Goal: Task Accomplishment & Management: Manage account settings

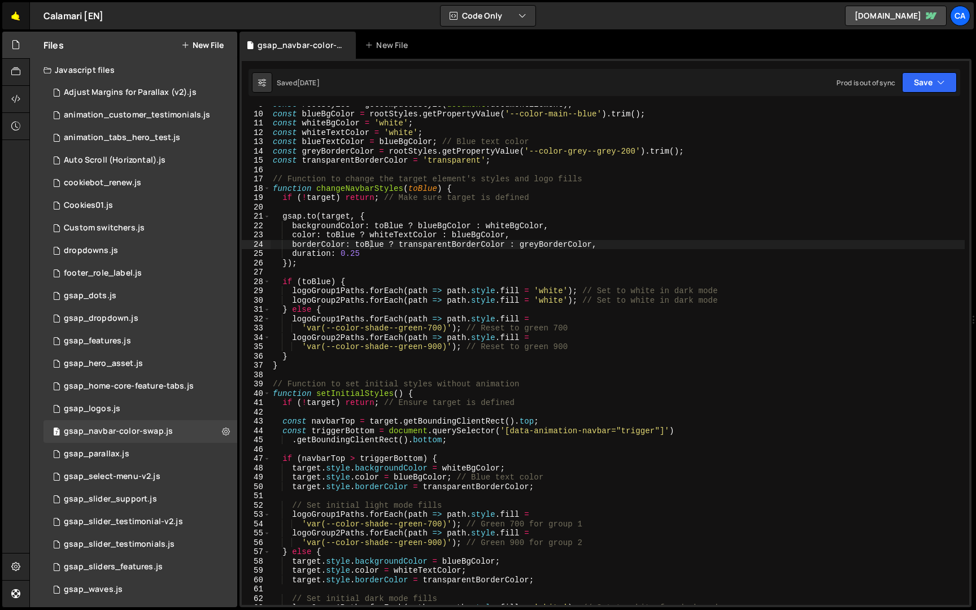
scroll to position [81, 0]
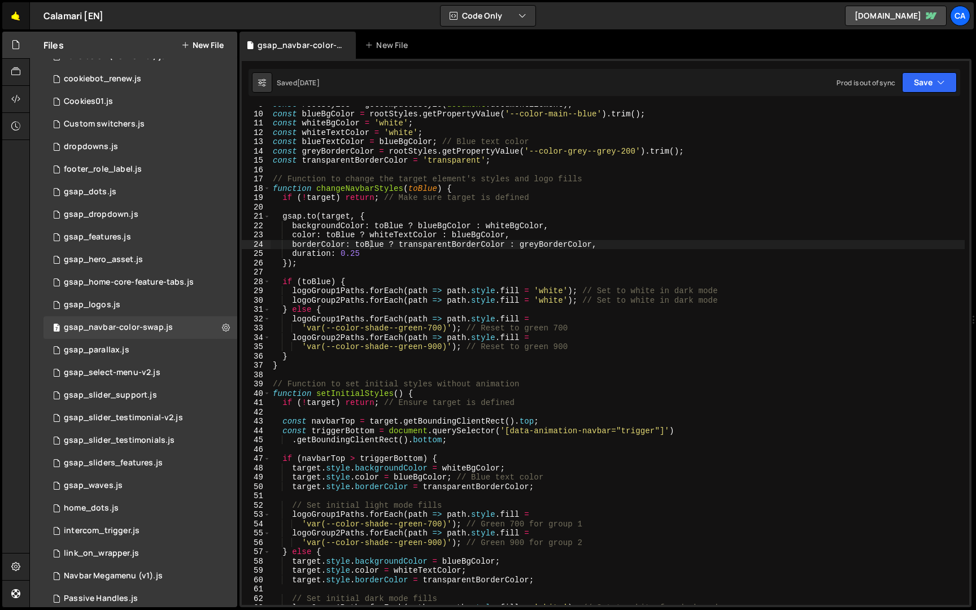
click at [25, 21] on link "🤙" at bounding box center [16, 15] width 28 height 27
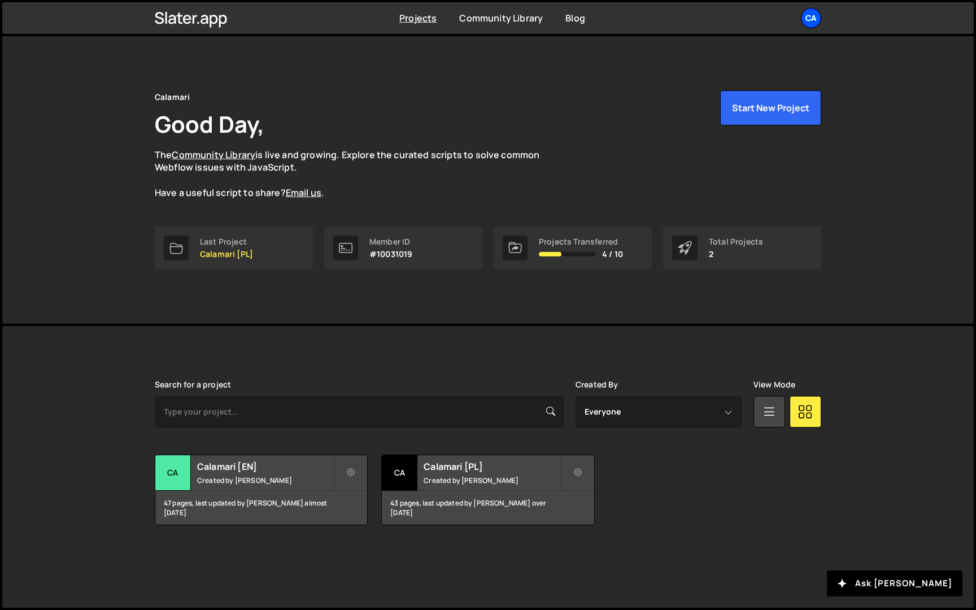
click at [815, 19] on div "Ca" at bounding box center [811, 18] width 20 height 20
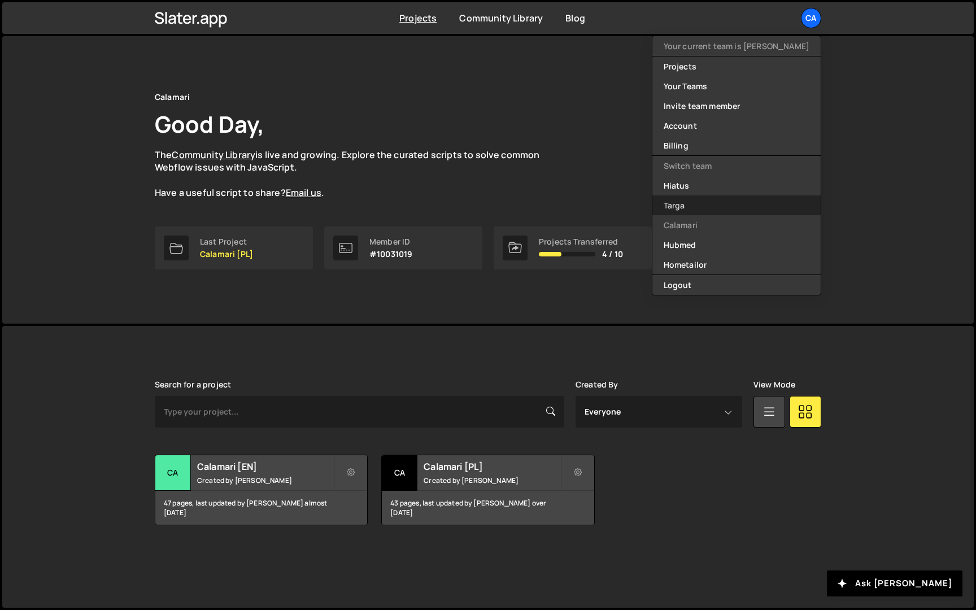
click at [713, 206] on link "Targa" at bounding box center [736, 205] width 168 height 20
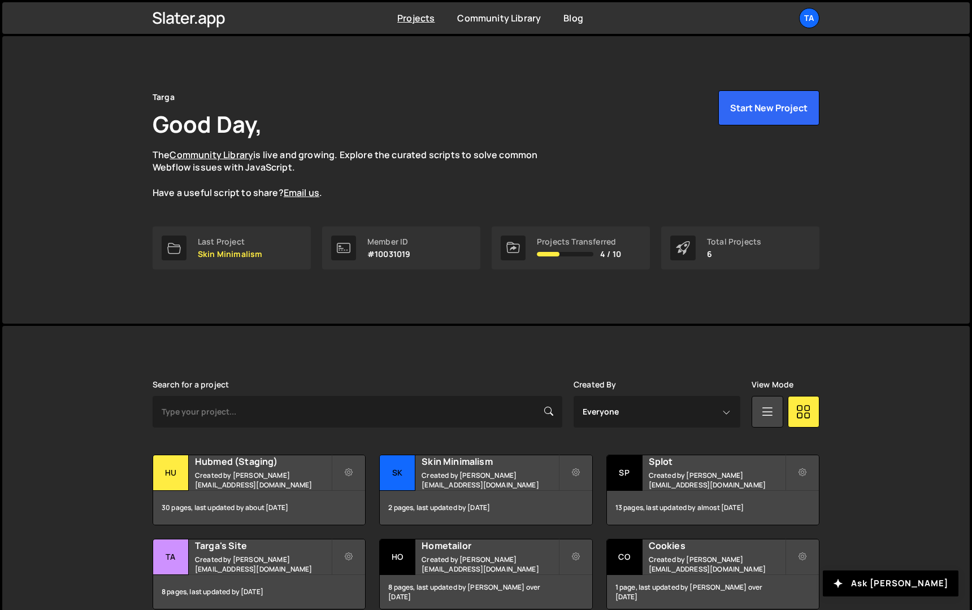
scroll to position [55, 0]
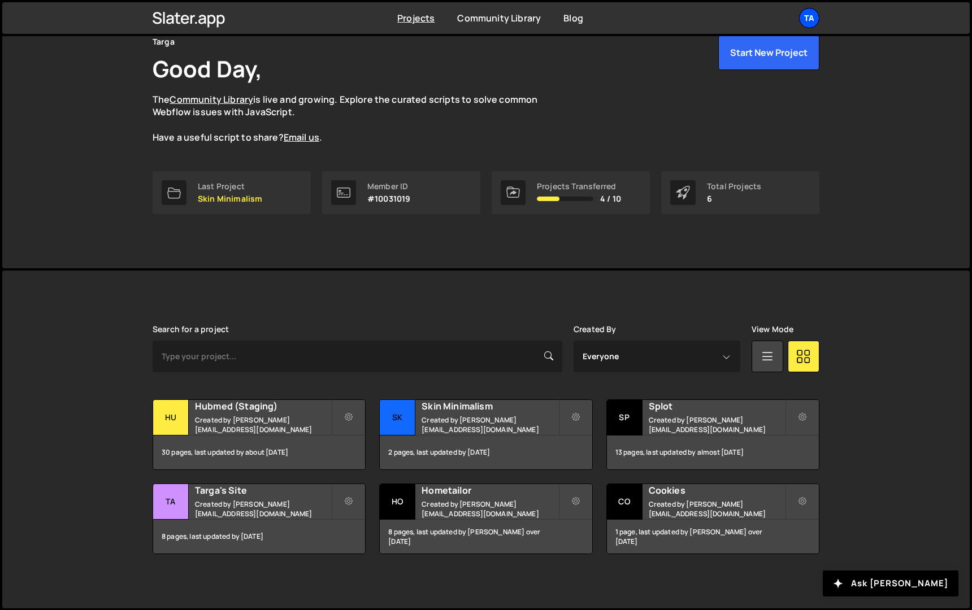
click at [816, 15] on div "Ta" at bounding box center [809, 18] width 20 height 20
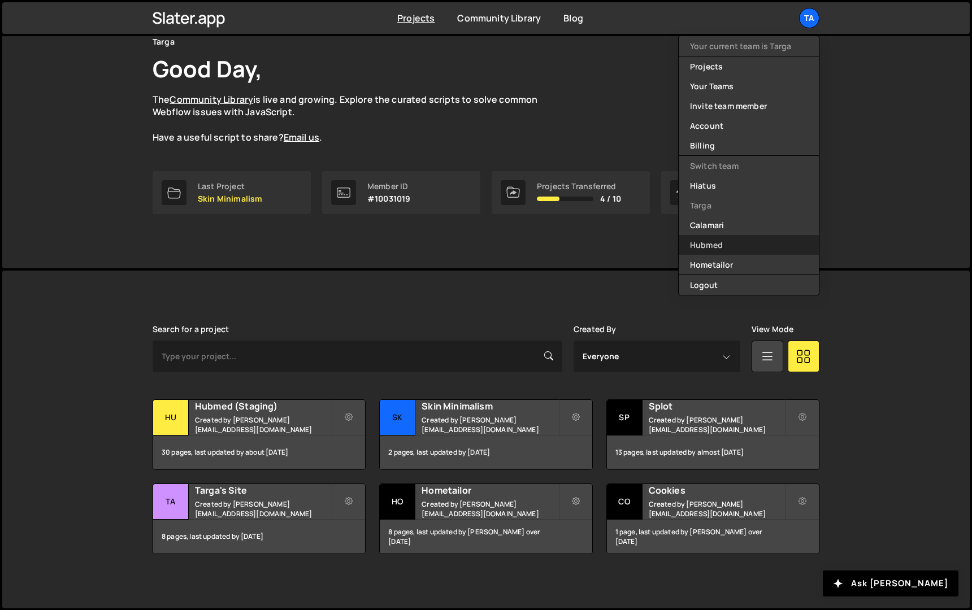
click at [726, 247] on link "Hubmed" at bounding box center [748, 245] width 140 height 20
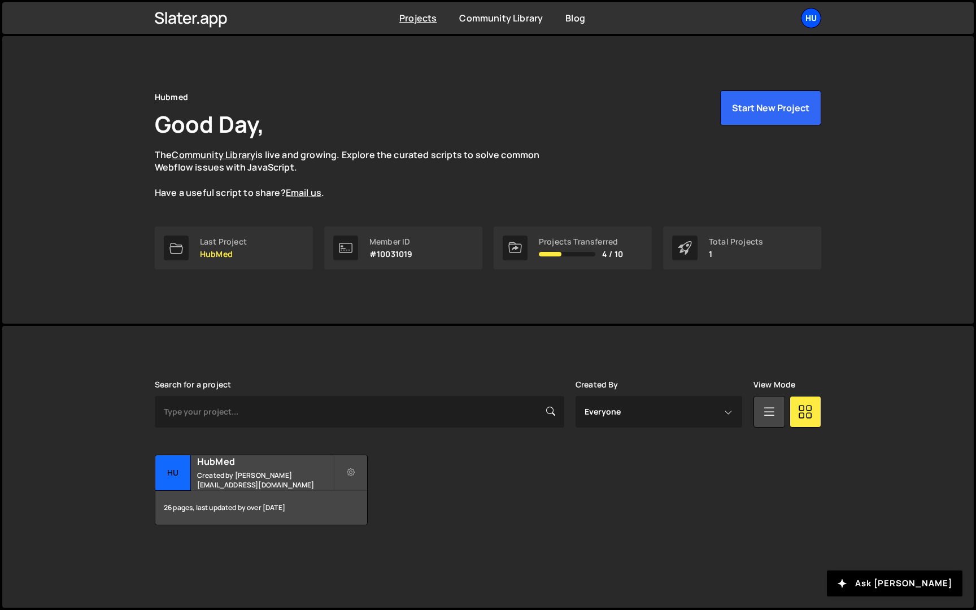
click at [805, 21] on div "Hu" at bounding box center [811, 18] width 20 height 20
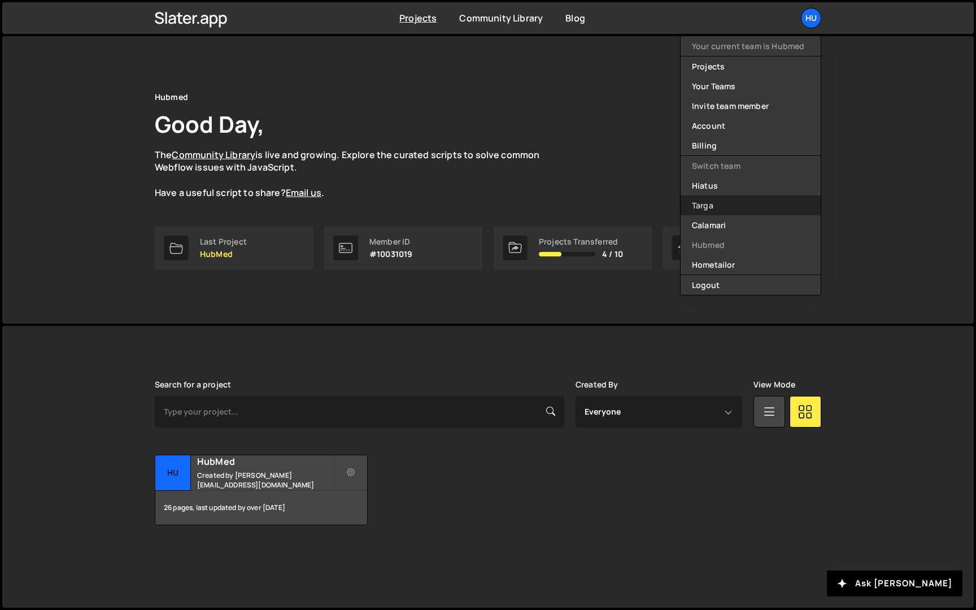
click at [729, 207] on link "Targa" at bounding box center [751, 205] width 140 height 20
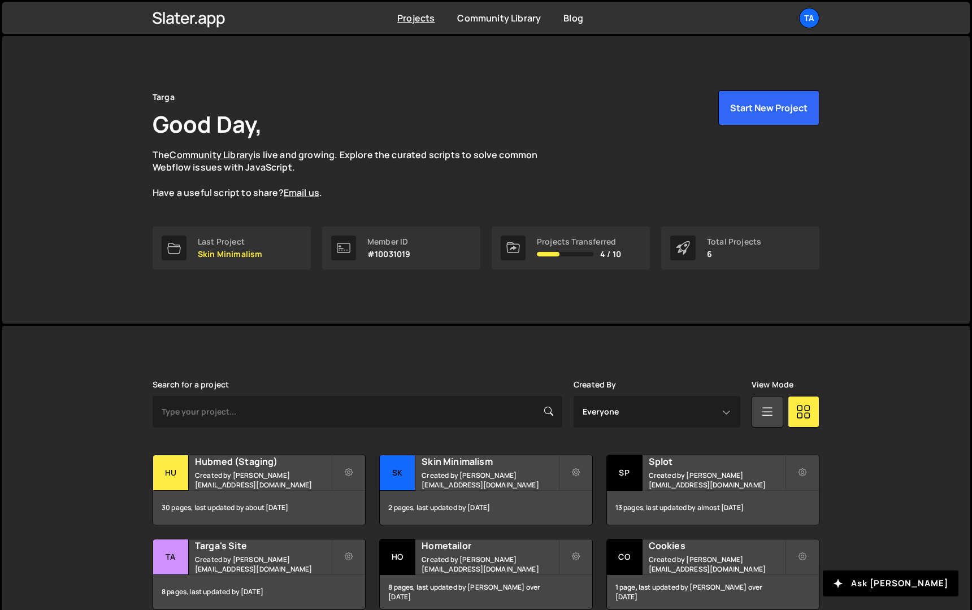
scroll to position [55, 0]
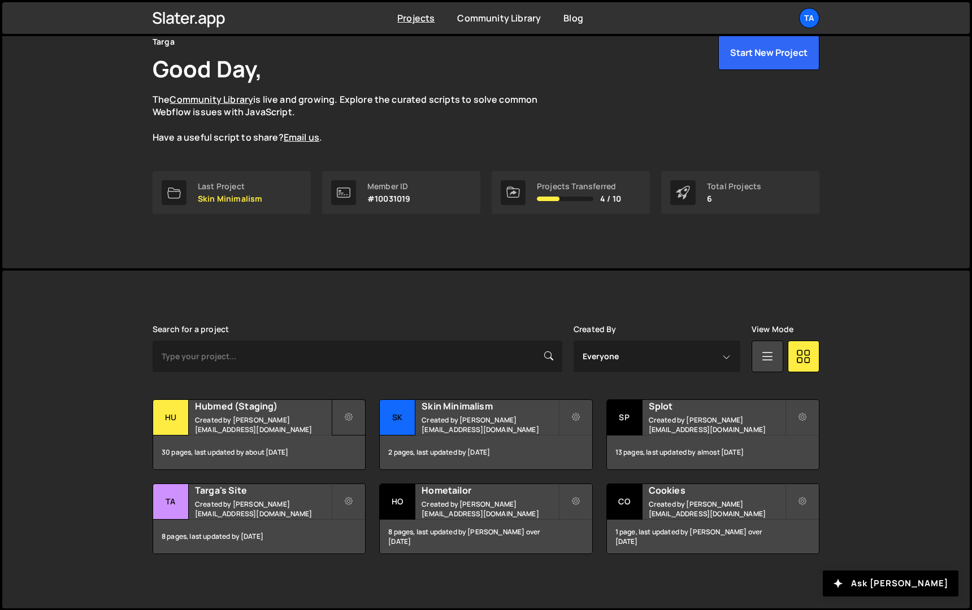
click at [359, 417] on button at bounding box center [349, 417] width 34 height 36
click at [394, 306] on div "Slater is designed for desktop use. Please use a larger screen to access the fu…" at bounding box center [486, 440] width 700 height 338
click at [355, 411] on button at bounding box center [349, 417] width 34 height 36
click at [387, 441] on link "Transfer Project" at bounding box center [400, 445] width 134 height 18
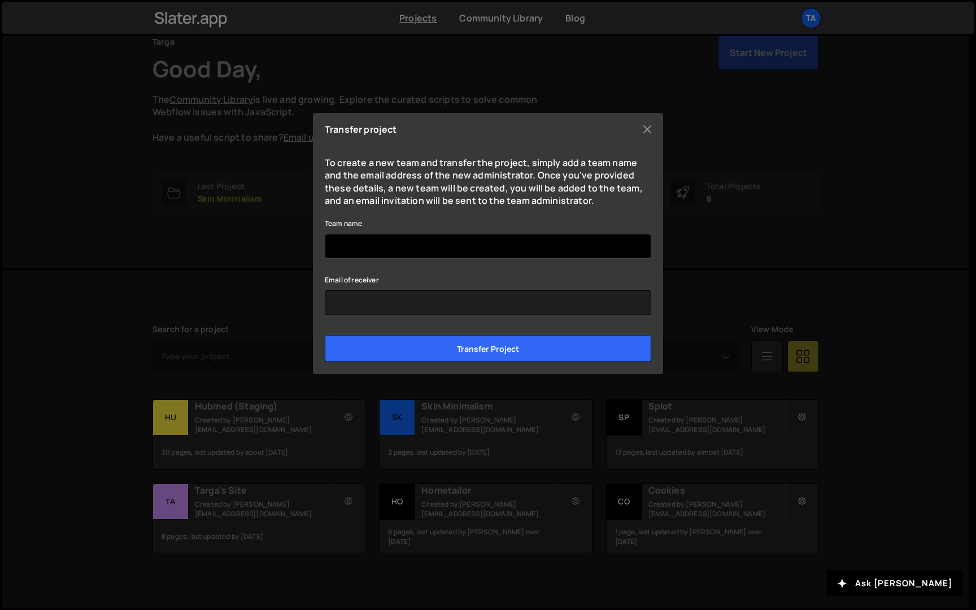
click at [458, 243] on input "Team name" at bounding box center [488, 246] width 326 height 25
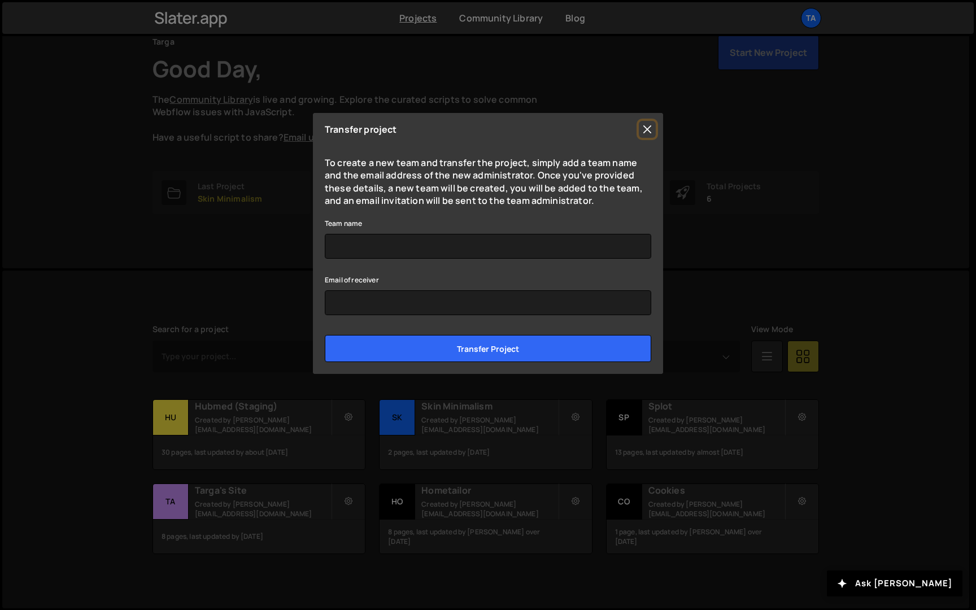
click at [648, 130] on button "Close" at bounding box center [647, 129] width 17 height 17
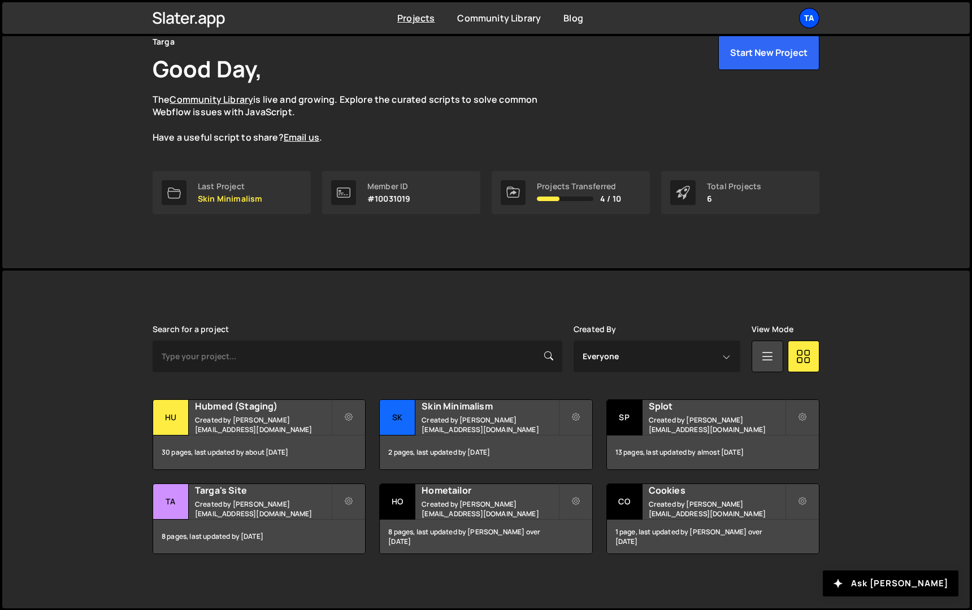
click at [808, 14] on div "Ta" at bounding box center [809, 18] width 20 height 20
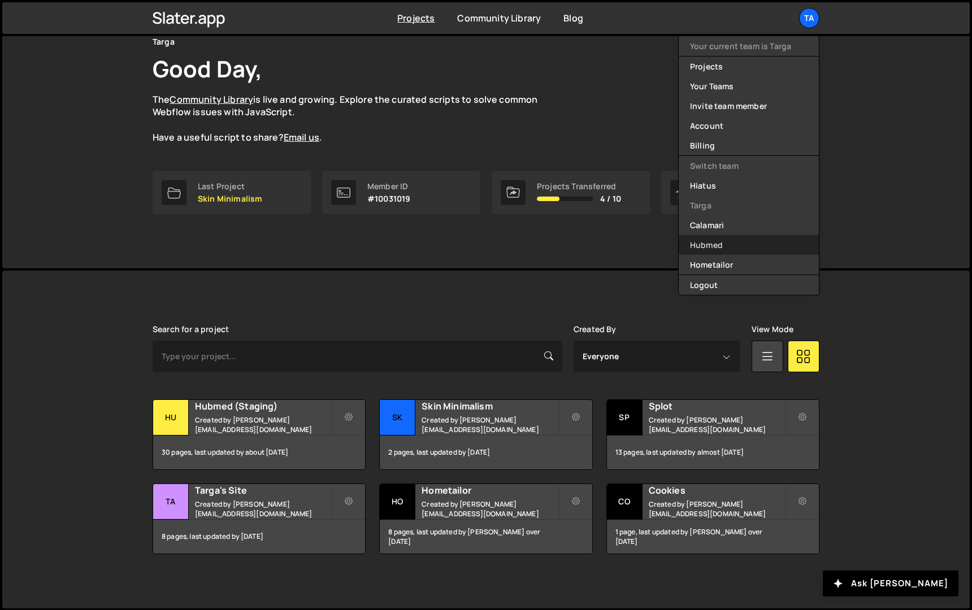
click at [711, 246] on link "Hubmed" at bounding box center [748, 245] width 140 height 20
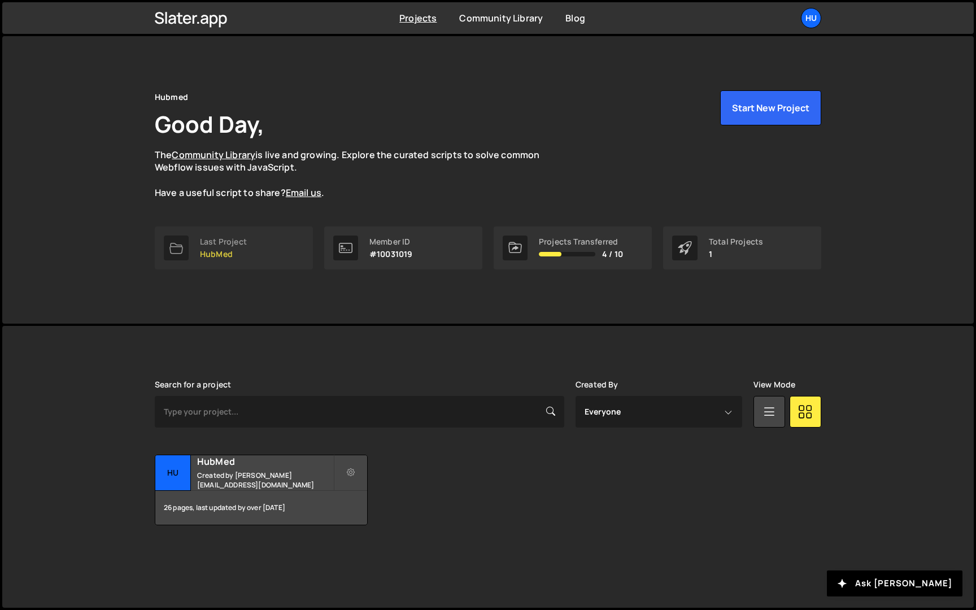
click at [216, 255] on p "HubMed" at bounding box center [223, 254] width 47 height 9
click at [807, 28] on div "Projects [GEOGRAPHIC_DATA] Blog Hu Your current team is Hubmed Projects Your Te…" at bounding box center [488, 18] width 700 height 32
click at [810, 20] on div "Hu" at bounding box center [811, 18] width 20 height 20
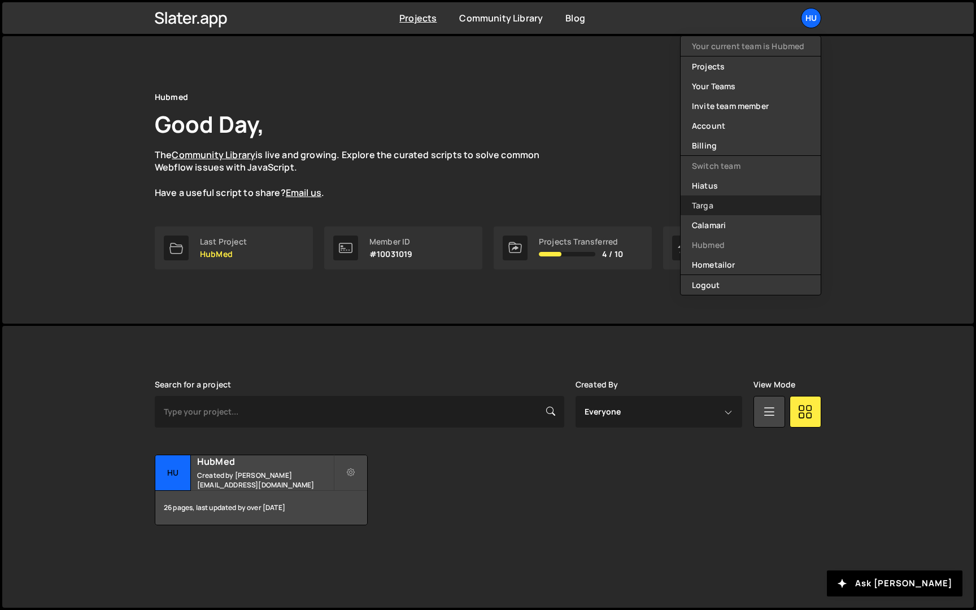
click at [722, 200] on link "Targa" at bounding box center [751, 205] width 140 height 20
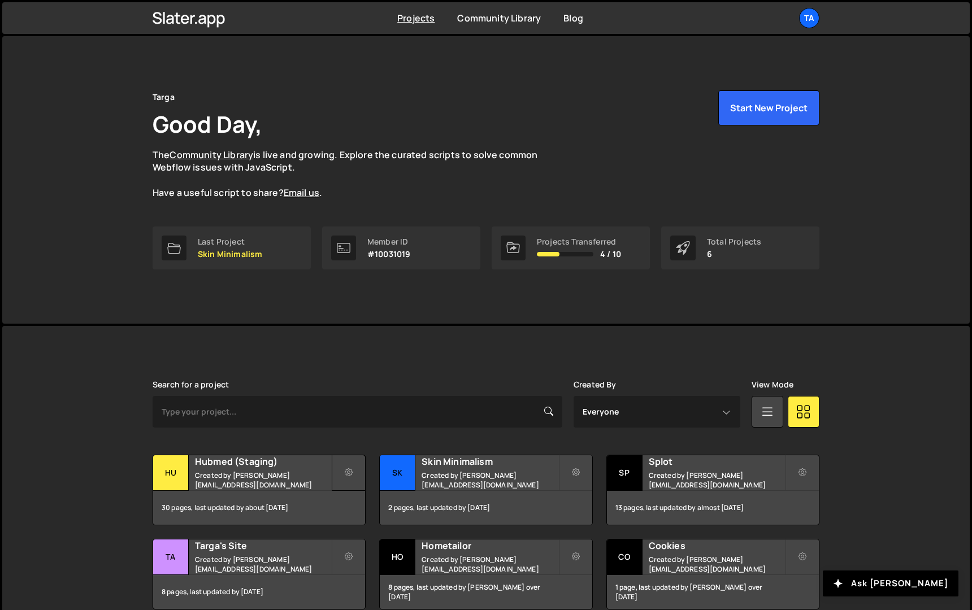
click at [351, 477] on icon at bounding box center [349, 472] width 8 height 11
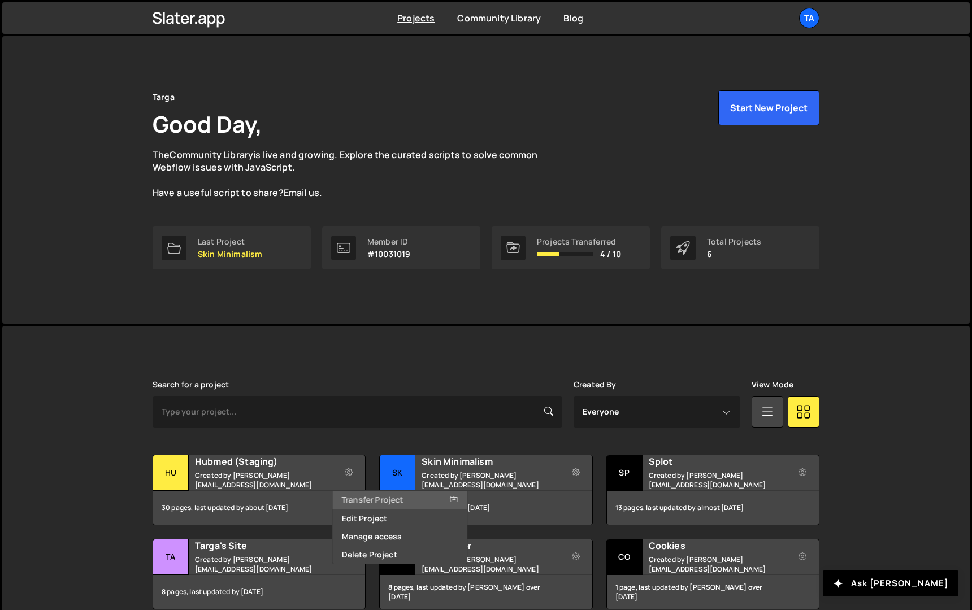
click at [359, 502] on link "Transfer Project" at bounding box center [400, 500] width 134 height 18
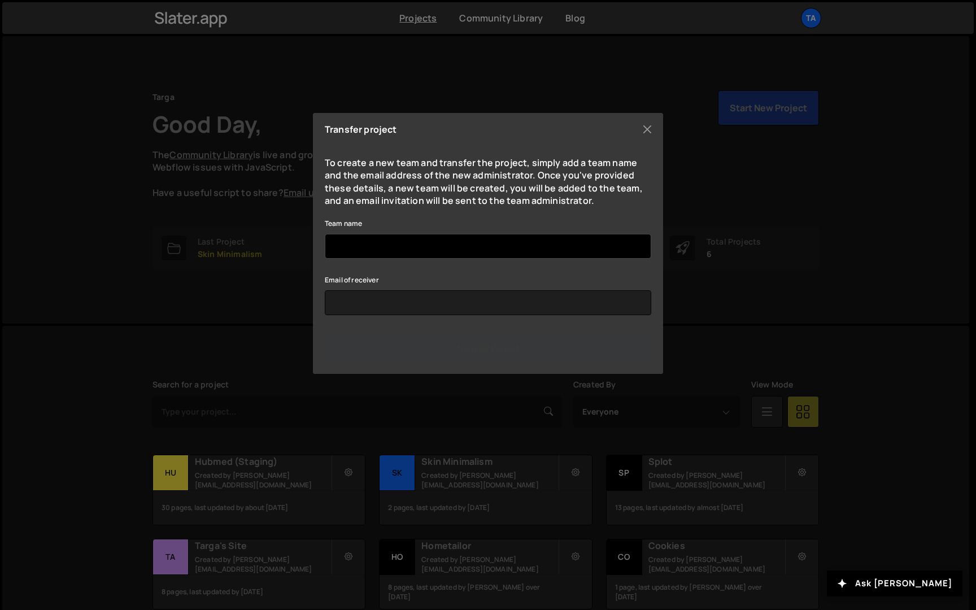
click at [398, 241] on input "Team name" at bounding box center [488, 246] width 326 height 25
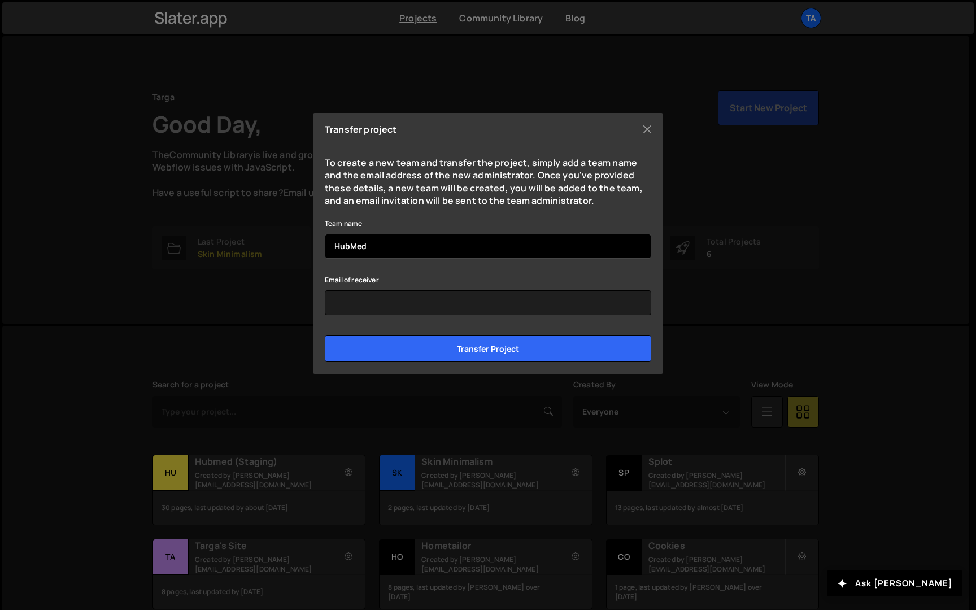
type input "HubMed"
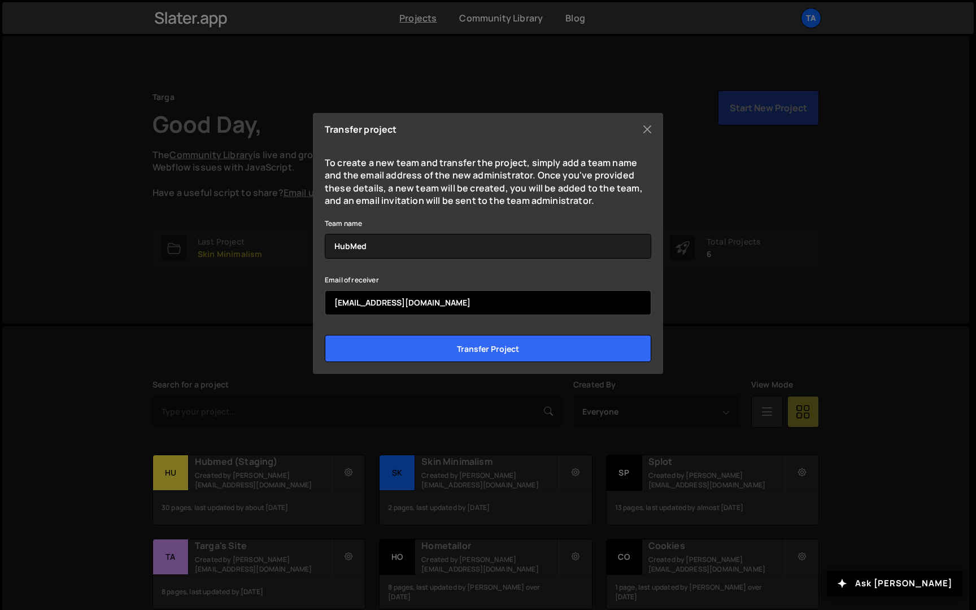
type input "kacper.drewnik@rtfct.com"
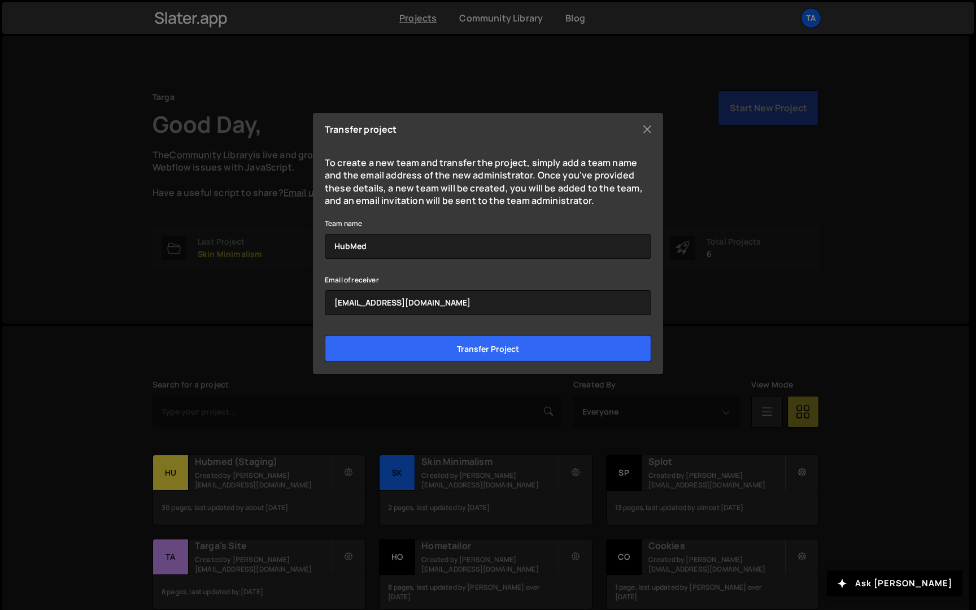
click at [438, 286] on div "Email of receiver kacper.drewnik@rtfct.com" at bounding box center [488, 294] width 326 height 42
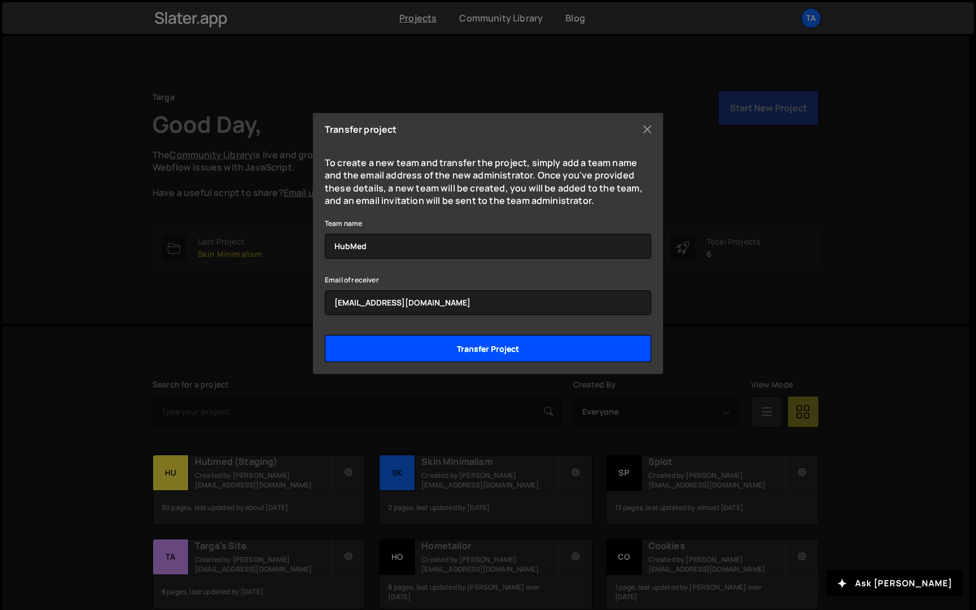
click at [439, 346] on input "Transfer project" at bounding box center [488, 348] width 326 height 27
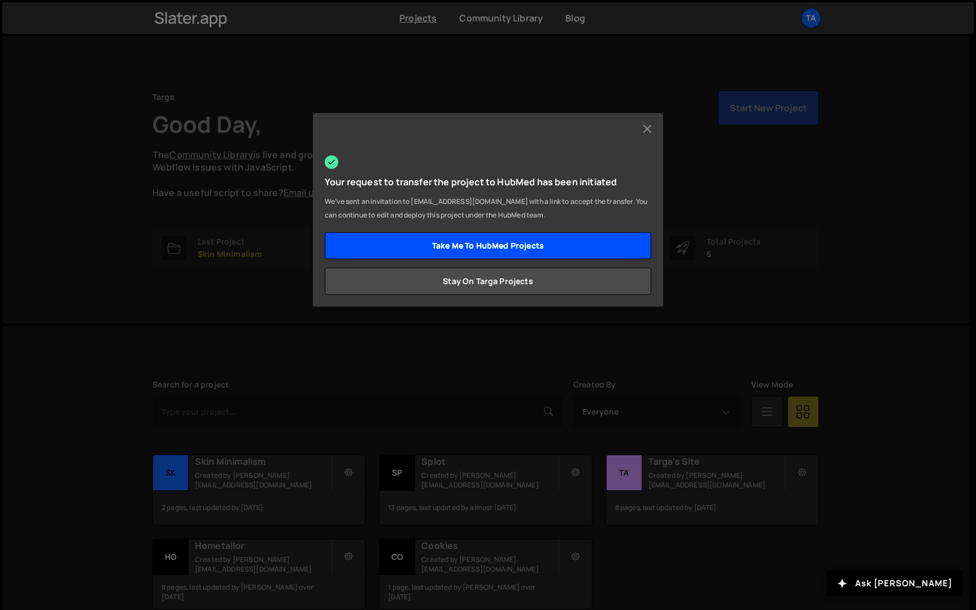
click at [479, 249] on link "Take me to HubMed projects" at bounding box center [488, 245] width 326 height 27
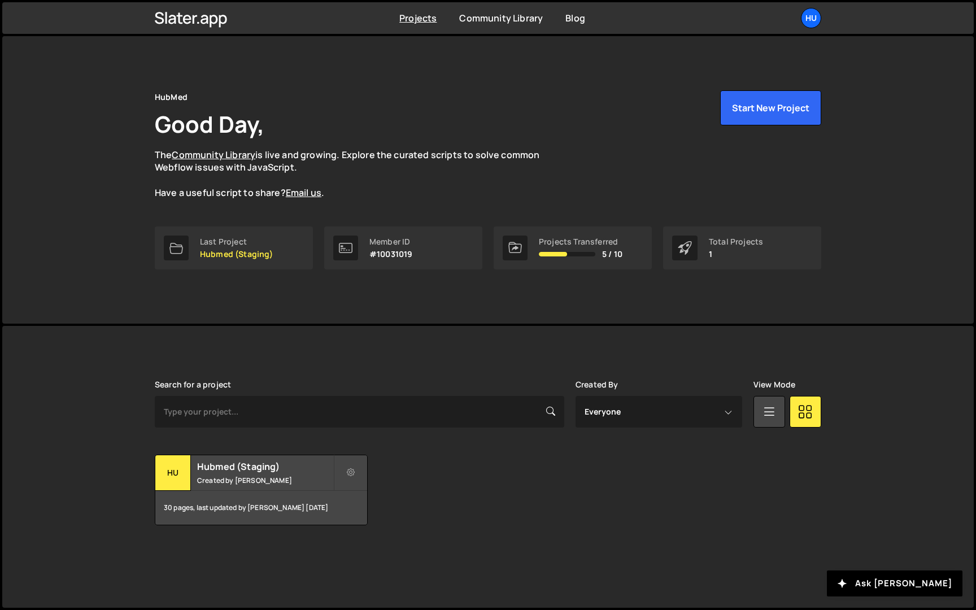
click at [817, 9] on link "Hu" at bounding box center [811, 18] width 20 height 20
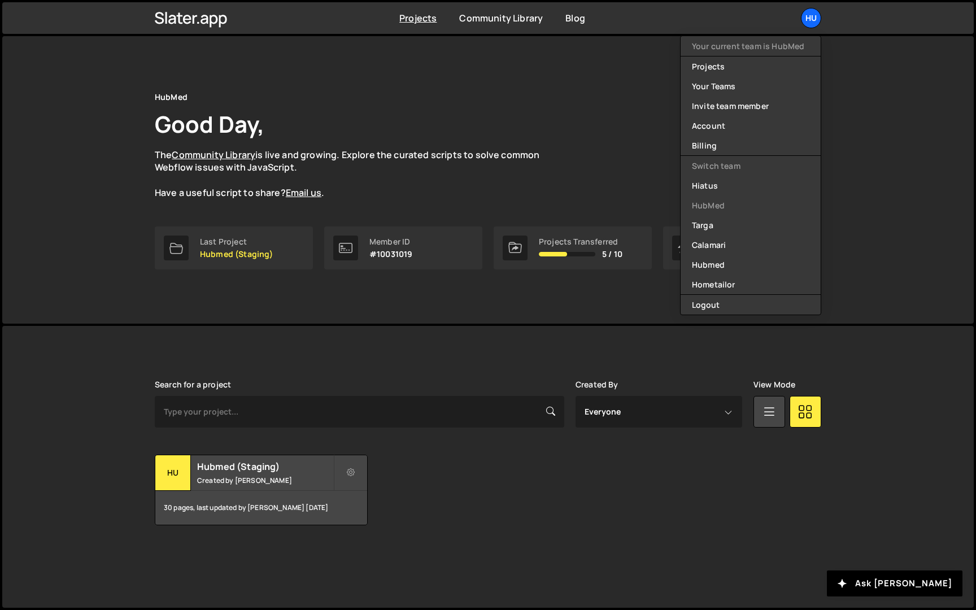
click at [583, 67] on div "HubMed Good Day, The Community Library is live and growing. Explore the curated…" at bounding box center [488, 180] width 700 height 288
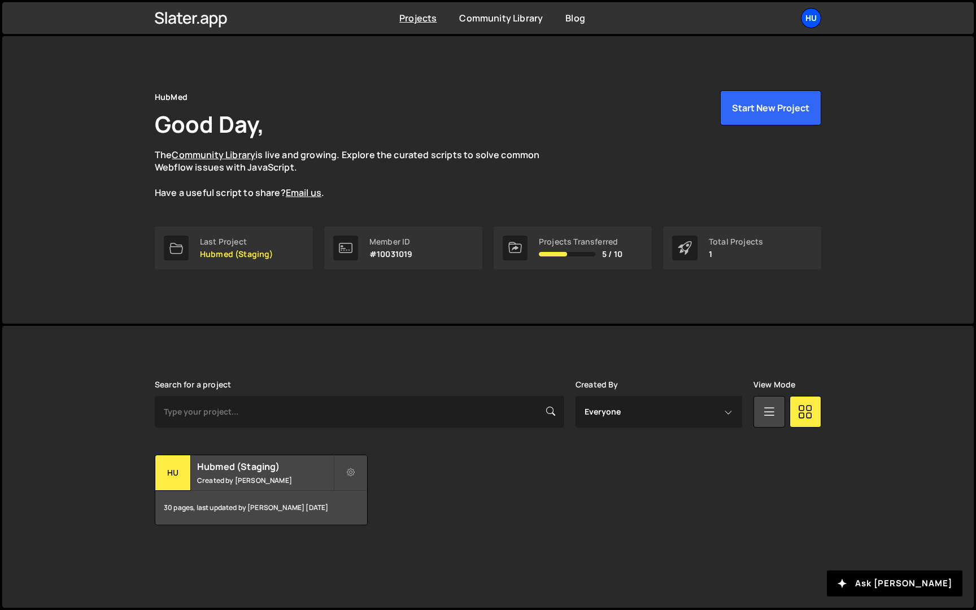
click at [819, 23] on div "Hu" at bounding box center [811, 18] width 20 height 20
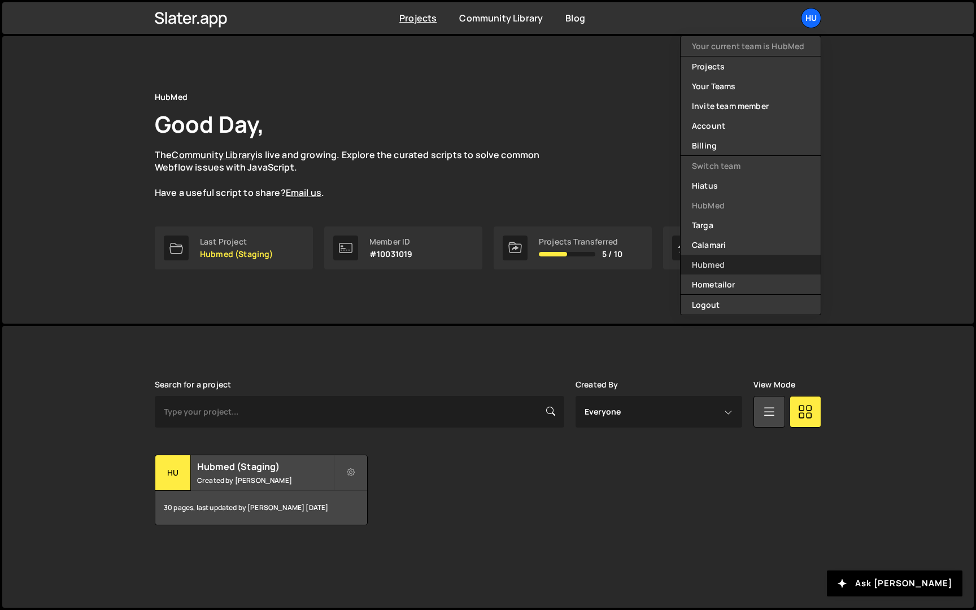
click at [715, 265] on link "Hubmed" at bounding box center [751, 265] width 140 height 20
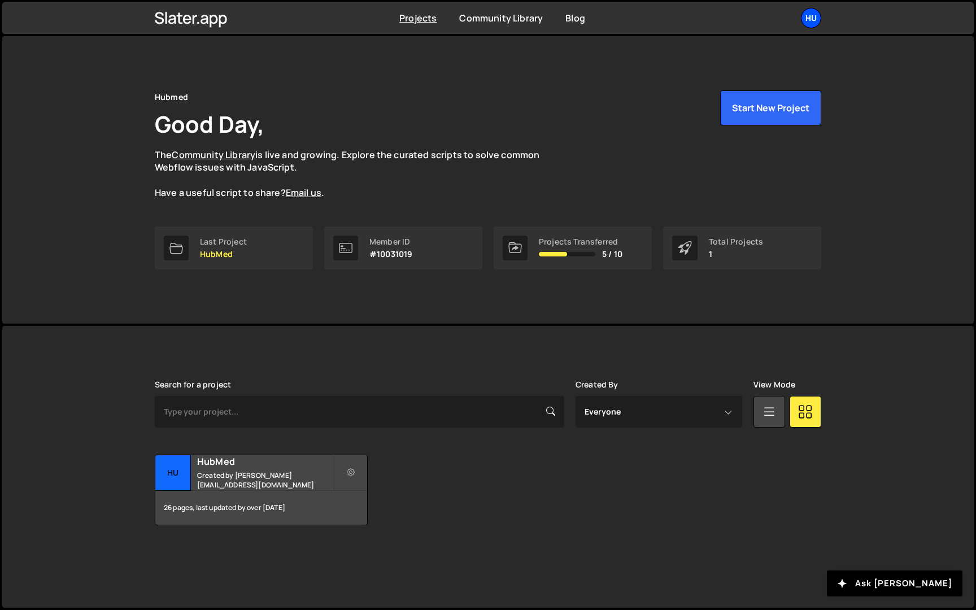
click at [807, 21] on div "Hu" at bounding box center [811, 18] width 20 height 20
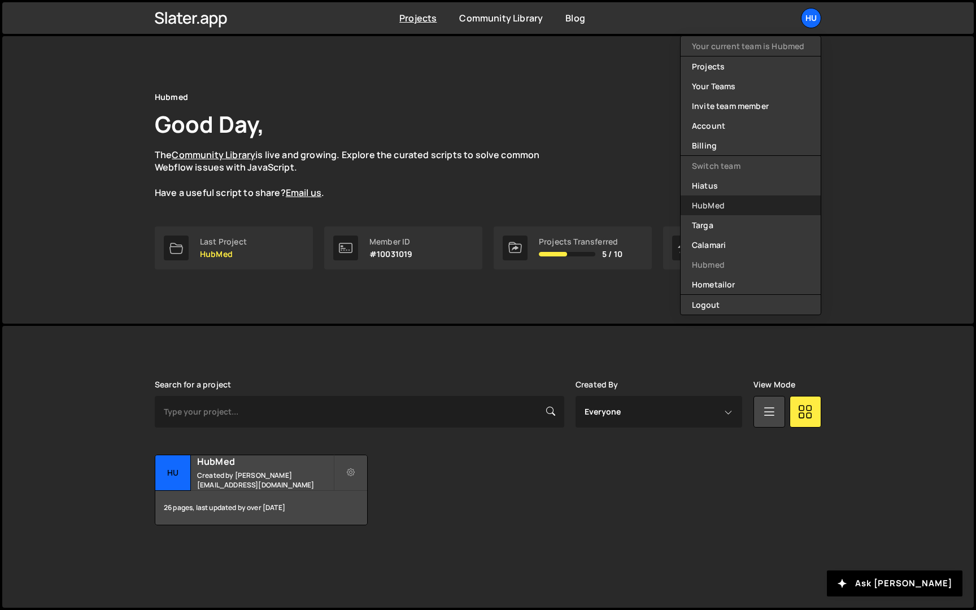
click at [743, 202] on link "HubMed" at bounding box center [751, 205] width 140 height 20
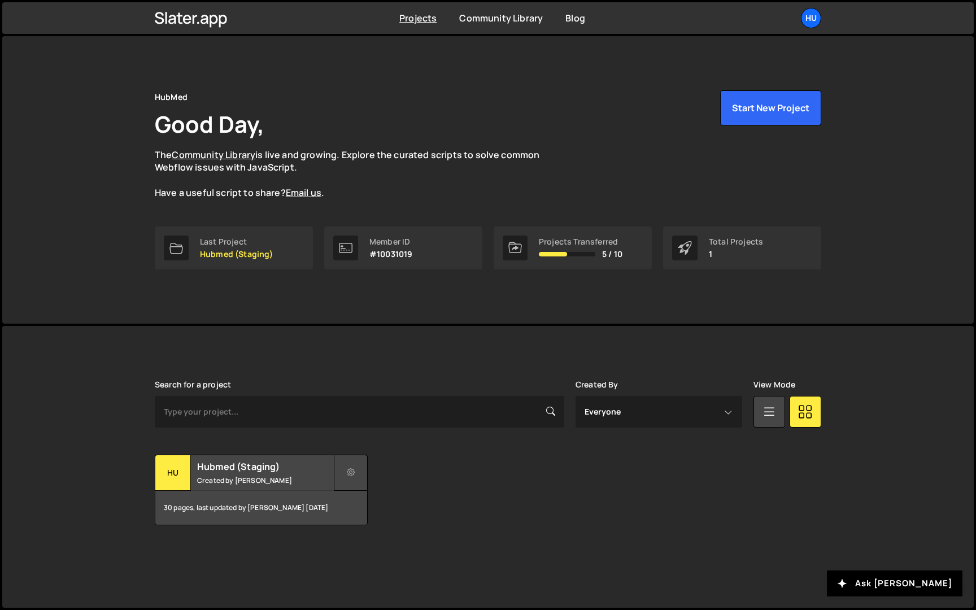
click at [359, 468] on button at bounding box center [351, 473] width 34 height 36
click at [381, 497] on link "Transfer Project" at bounding box center [402, 500] width 134 height 18
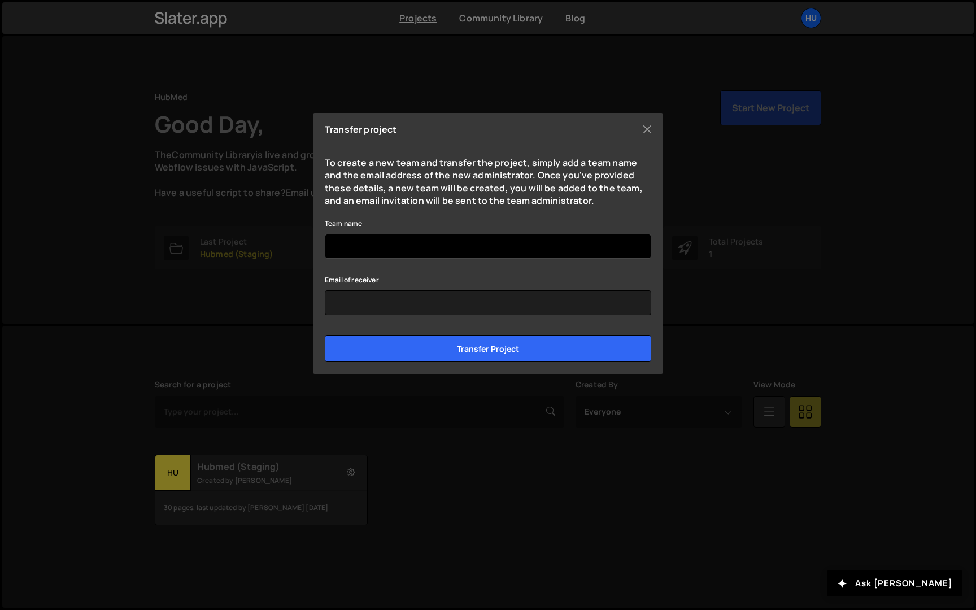
click at [413, 245] on input "Team name" at bounding box center [488, 246] width 326 height 25
type input "Hubmed"
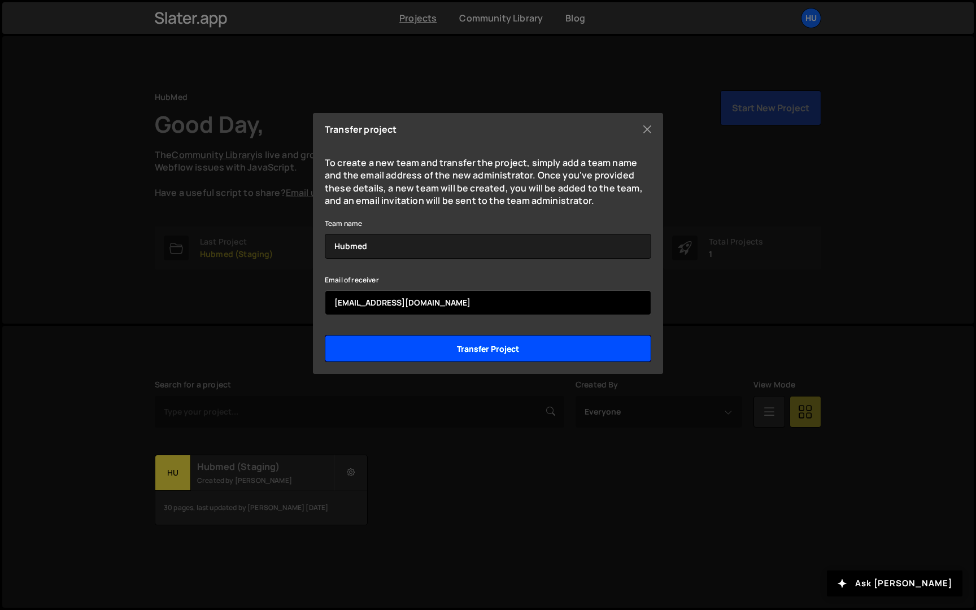
type input "[EMAIL_ADDRESS][DOMAIN_NAME]"
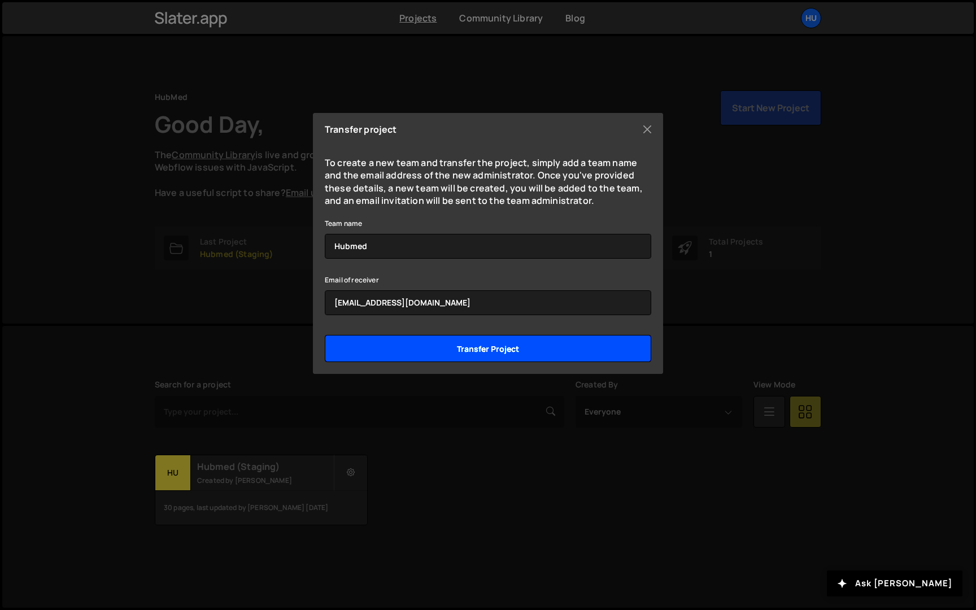
click at [414, 338] on input "Transfer project" at bounding box center [488, 348] width 326 height 27
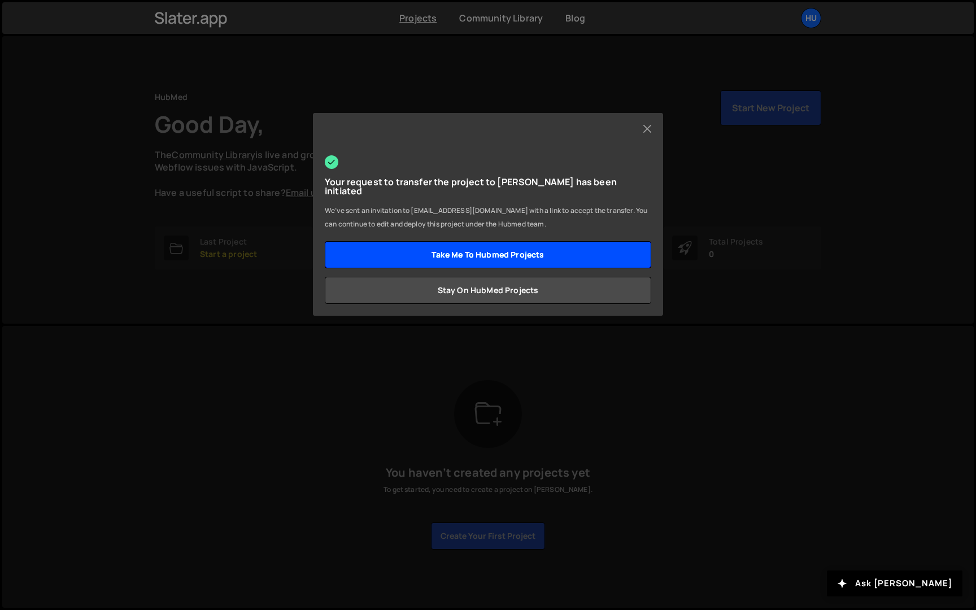
click at [572, 247] on link "Take me to Hubmed projects" at bounding box center [488, 254] width 326 height 27
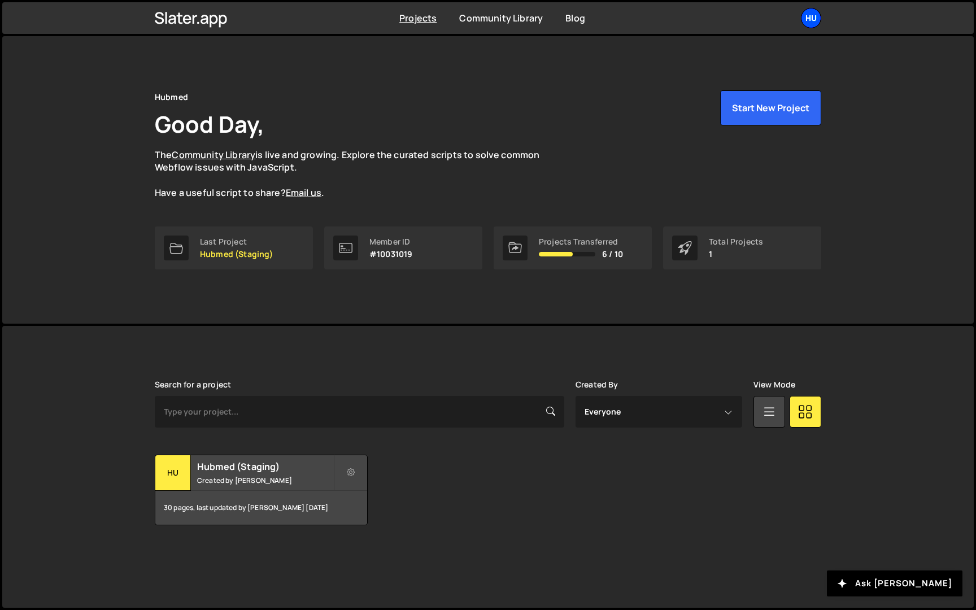
click at [813, 18] on div "Hu" at bounding box center [811, 18] width 20 height 20
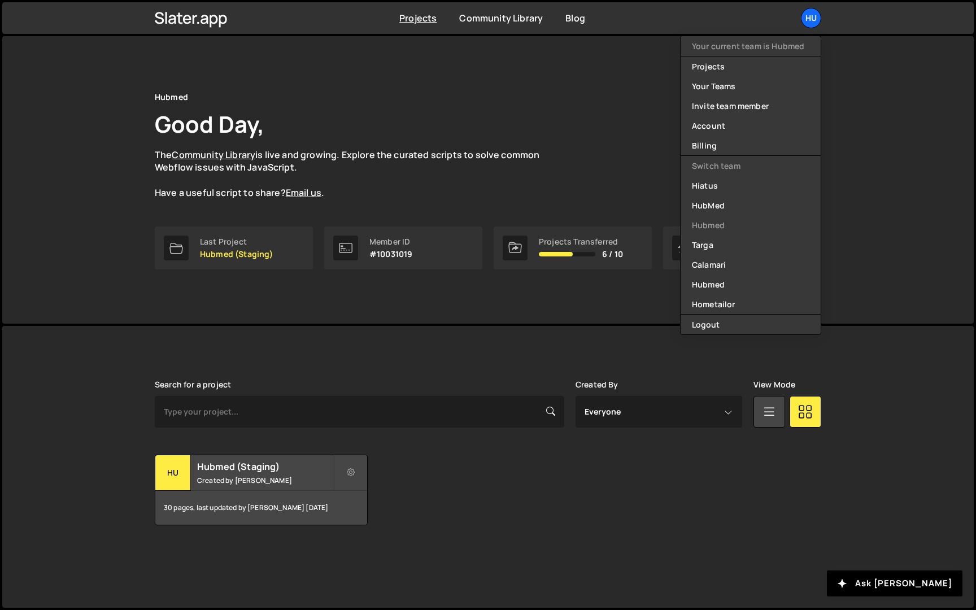
click at [834, 189] on div "Hubmed Good Day, The Community Library is live and growing. Explore the curated…" at bounding box center [488, 180] width 700 height 288
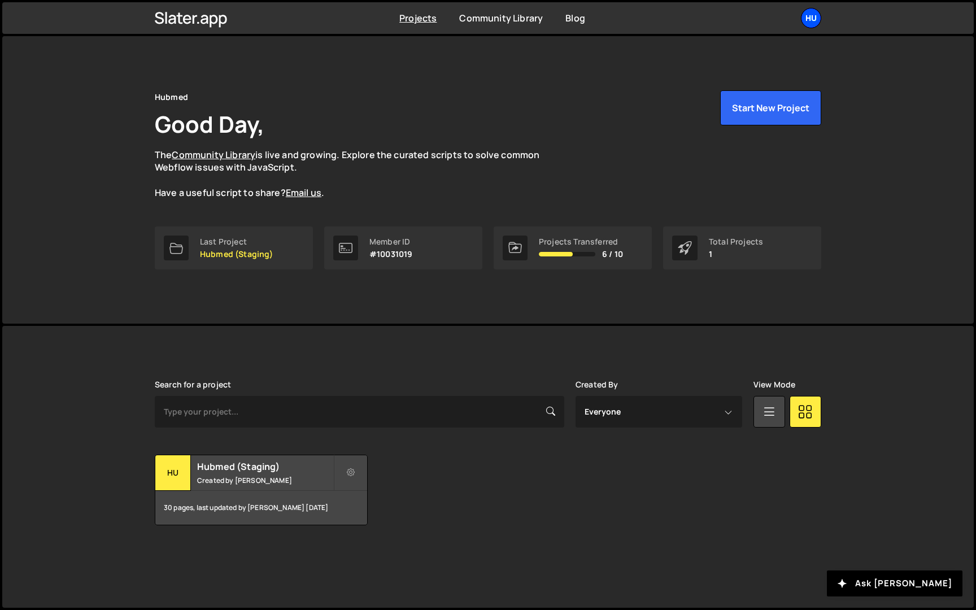
click at [811, 12] on div "Hu" at bounding box center [811, 18] width 20 height 20
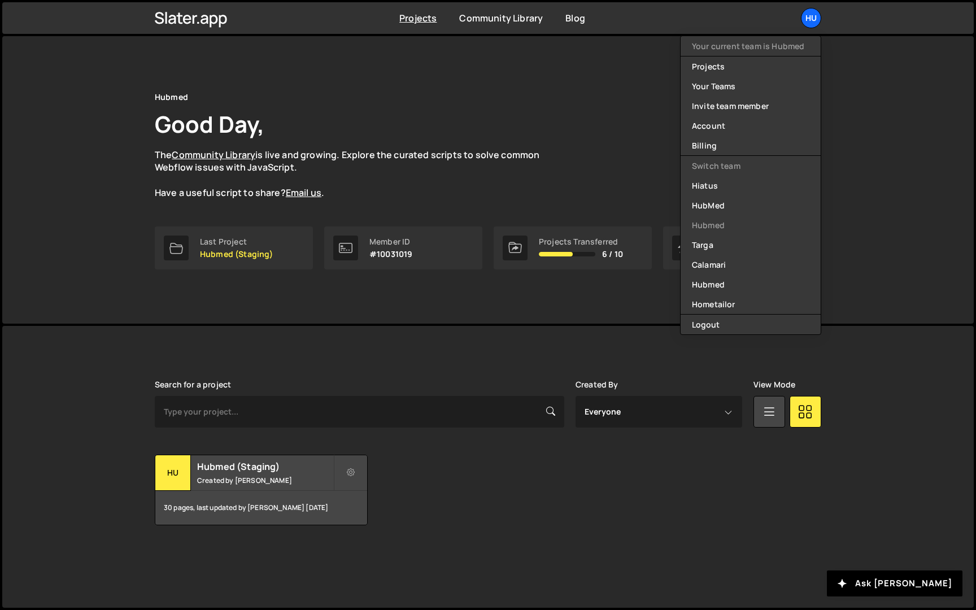
click at [468, 356] on div "Slater is designed for desktop use. Please use a larger screen to access the fu…" at bounding box center [488, 453] width 700 height 254
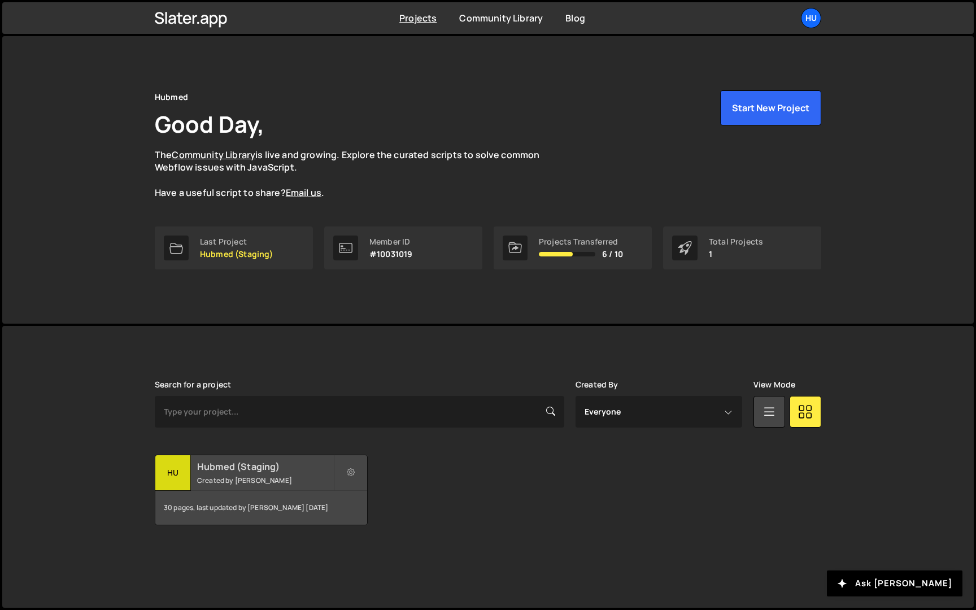
click at [292, 465] on h2 "Hubmed (Staging)" at bounding box center [265, 466] width 136 height 12
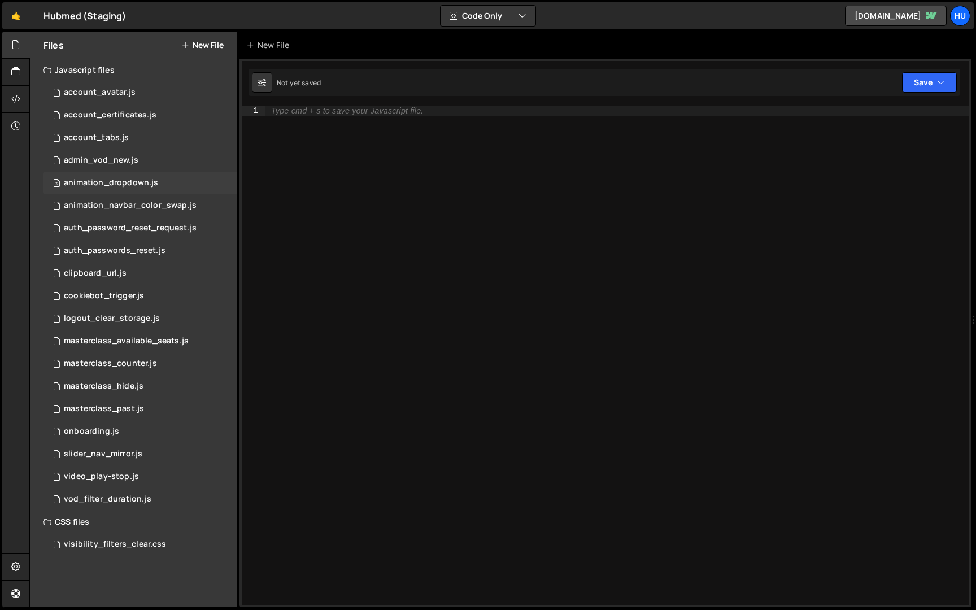
click at [107, 185] on div "animation_dropdown.js" at bounding box center [111, 183] width 94 height 10
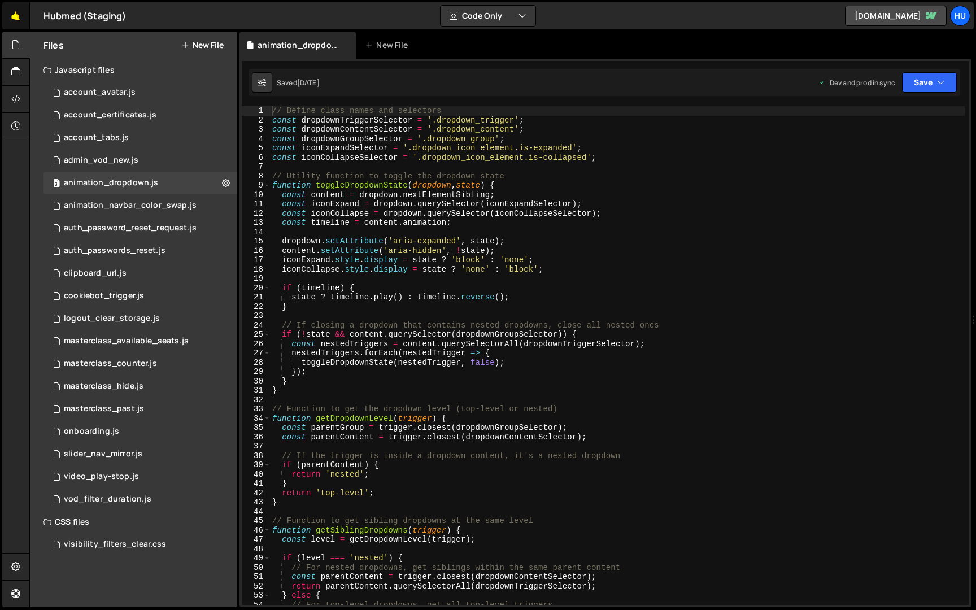
click at [18, 21] on link "🤙" at bounding box center [16, 15] width 28 height 27
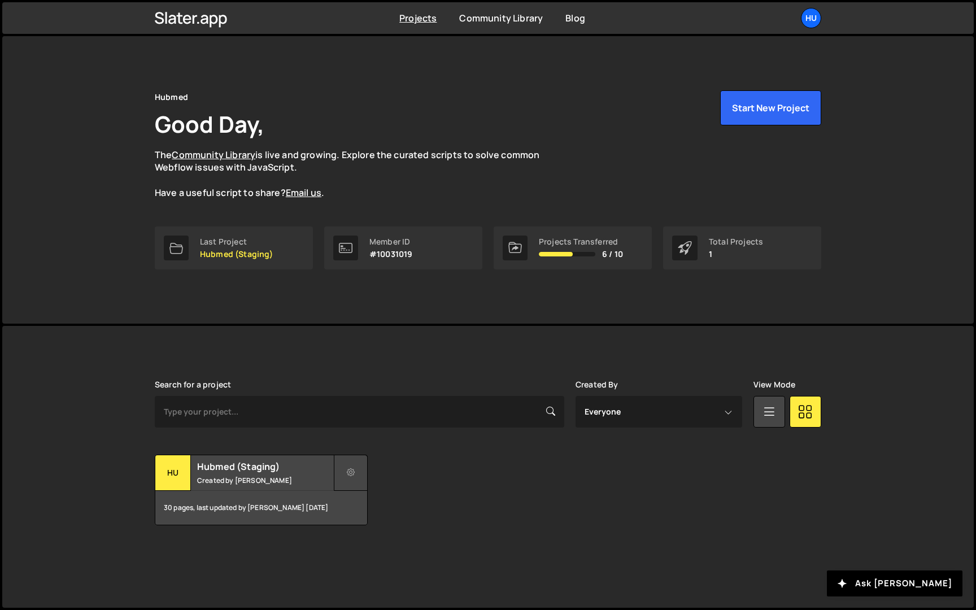
click at [358, 471] on button at bounding box center [351, 473] width 34 height 36
click at [391, 453] on div "Search for a project Created By Everyone Kacper Drewnik filip.radkiewicz@targa.…" at bounding box center [488, 452] width 667 height 145
click at [815, 16] on div "Hu" at bounding box center [811, 18] width 20 height 20
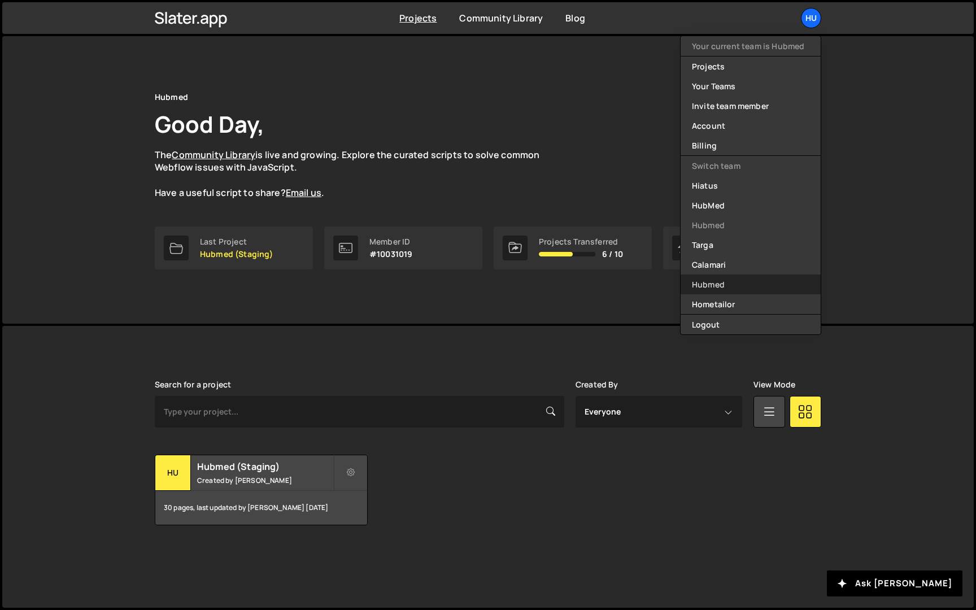
click at [716, 281] on link "Hubmed" at bounding box center [751, 285] width 140 height 20
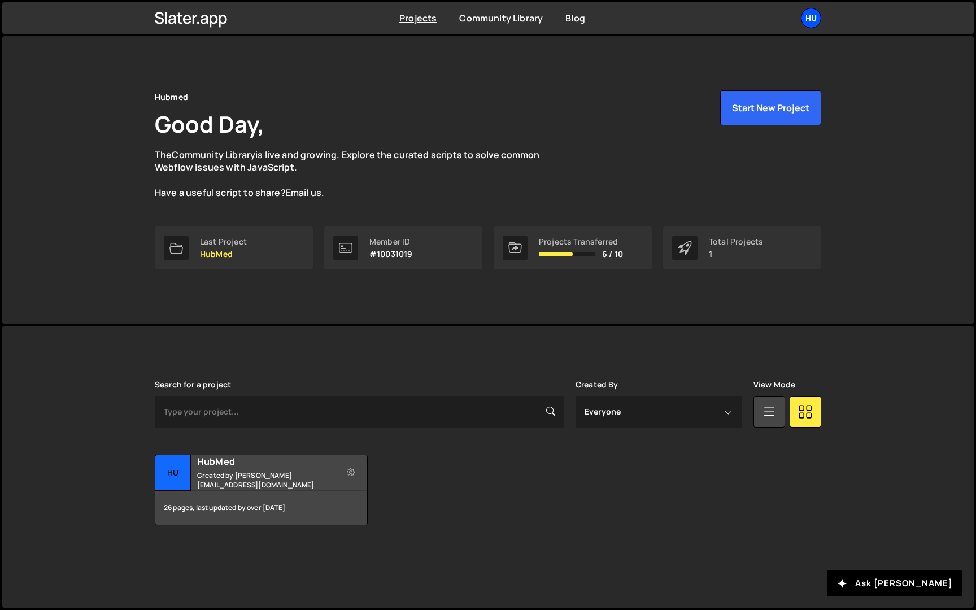
click at [809, 26] on div "Hu" at bounding box center [811, 18] width 20 height 20
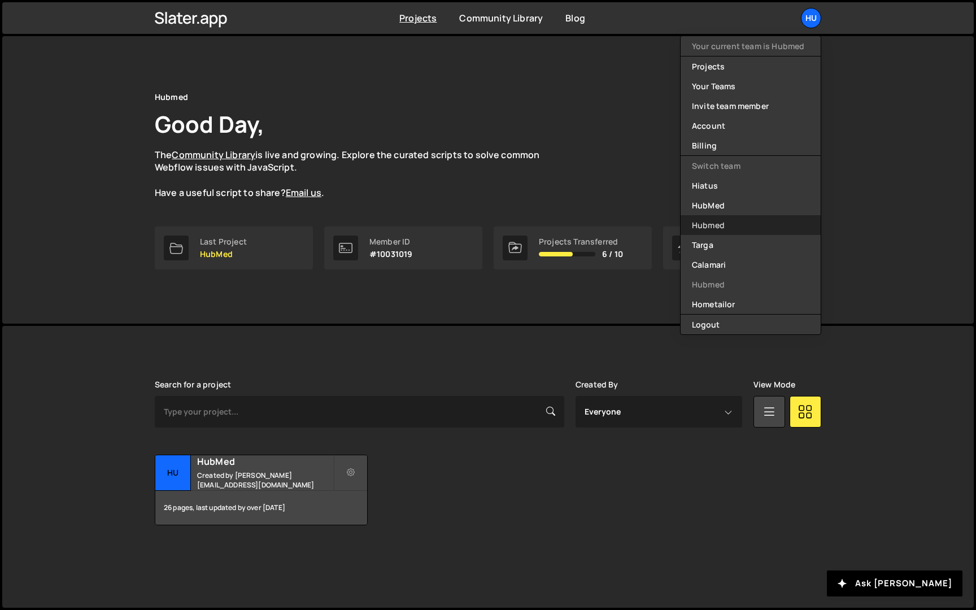
click at [751, 221] on link "Hubmed" at bounding box center [751, 225] width 140 height 20
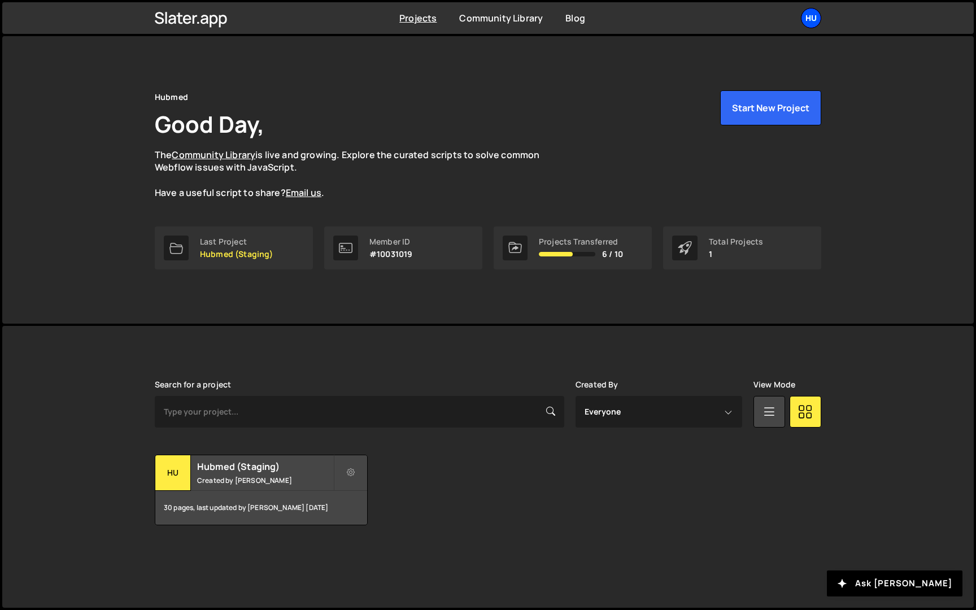
click at [809, 18] on div "Hu" at bounding box center [811, 18] width 20 height 20
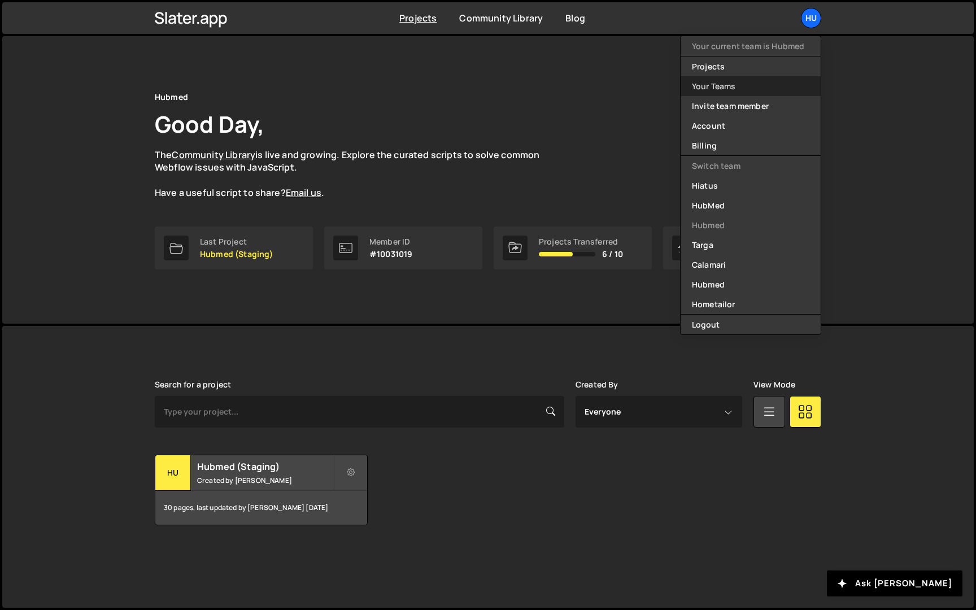
click at [744, 82] on link "Your Teams" at bounding box center [751, 86] width 140 height 20
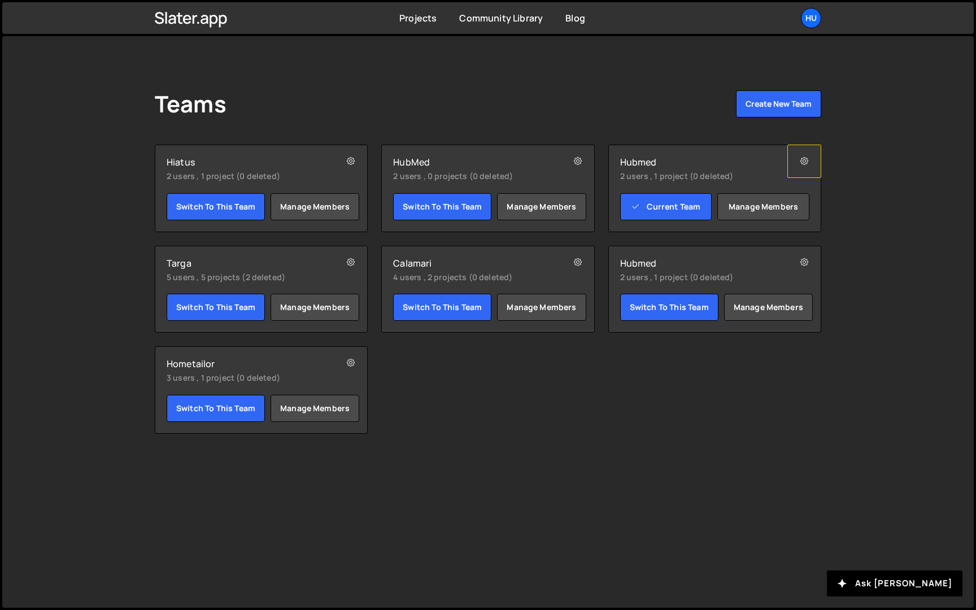
click at [799, 163] on button at bounding box center [804, 161] width 34 height 33
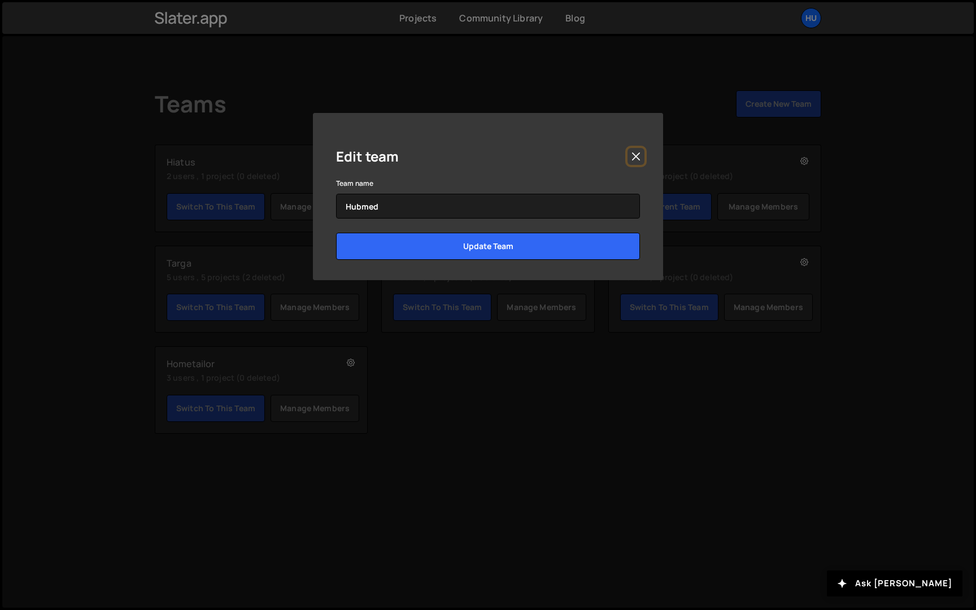
click at [640, 150] on button "Close" at bounding box center [636, 156] width 17 height 17
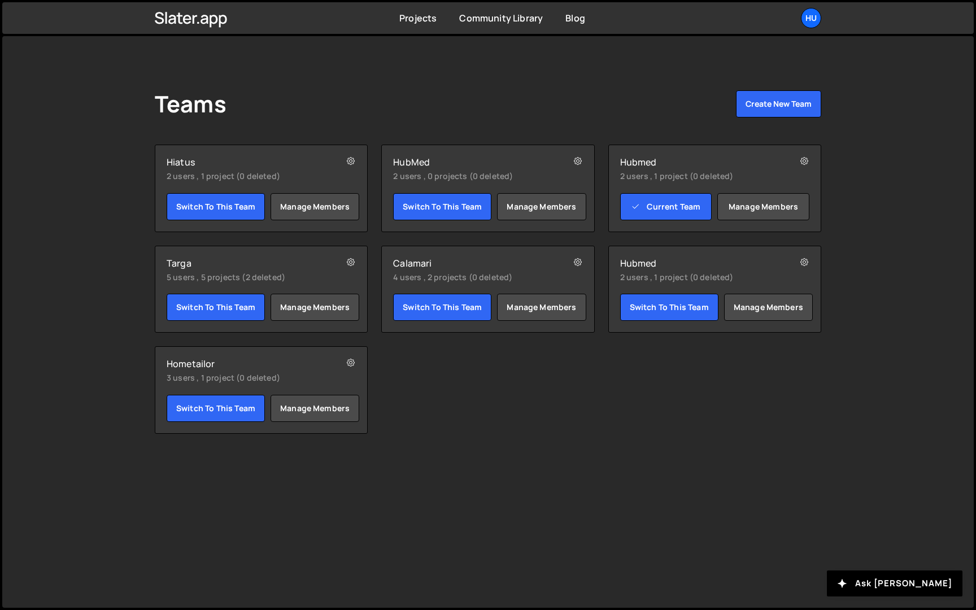
click at [692, 163] on h2 "Hubmed" at bounding box center [697, 161] width 155 height 11
click at [673, 173] on small "2 users , 1 project (0 deleted)" at bounding box center [697, 176] width 155 height 11
click at [751, 204] on link "Manage members" at bounding box center [763, 206] width 92 height 27
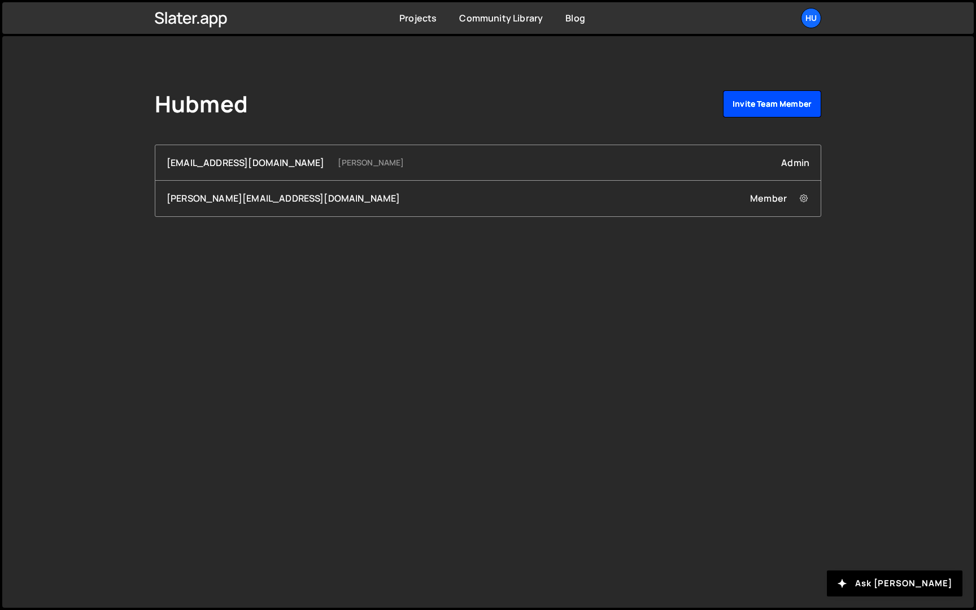
click at [785, 106] on link "Invite team member" at bounding box center [772, 103] width 98 height 27
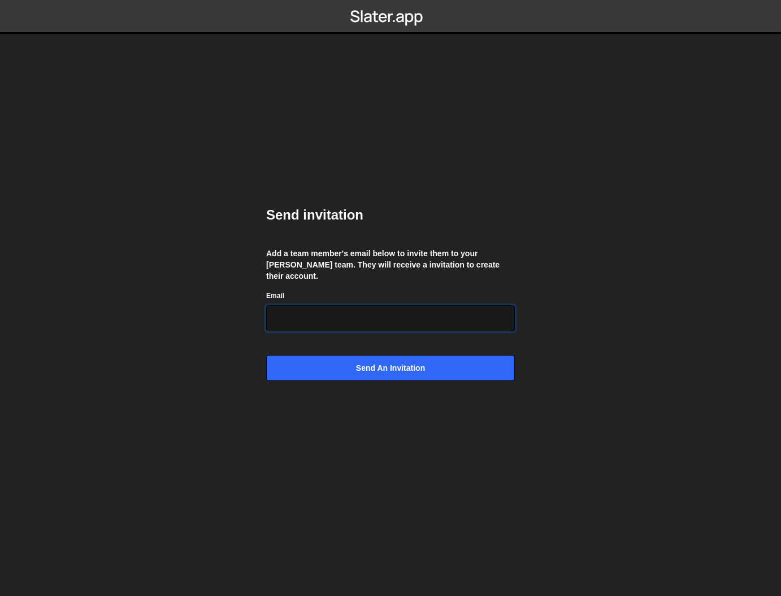
click at [416, 311] on input "Email" at bounding box center [390, 319] width 249 height 26
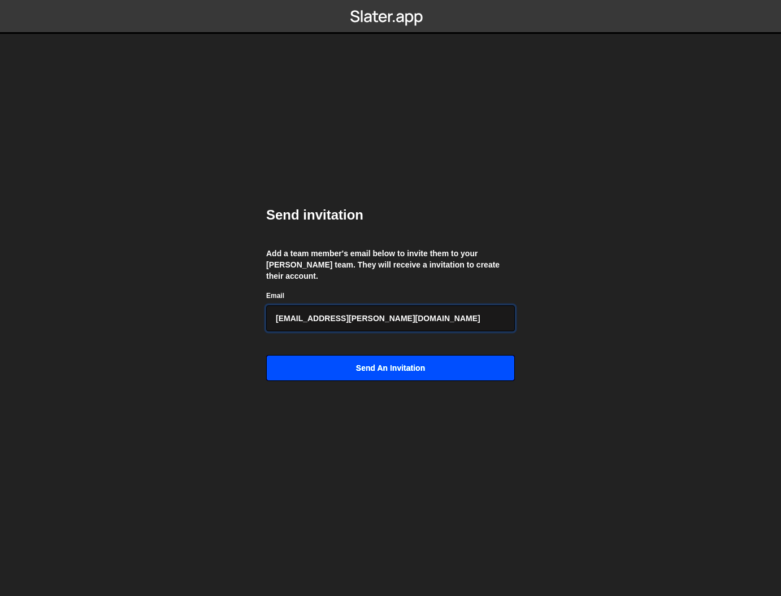
type input "[EMAIL_ADDRESS][PERSON_NAME][DOMAIN_NAME]"
click at [400, 365] on input "Send an invitation" at bounding box center [390, 368] width 249 height 26
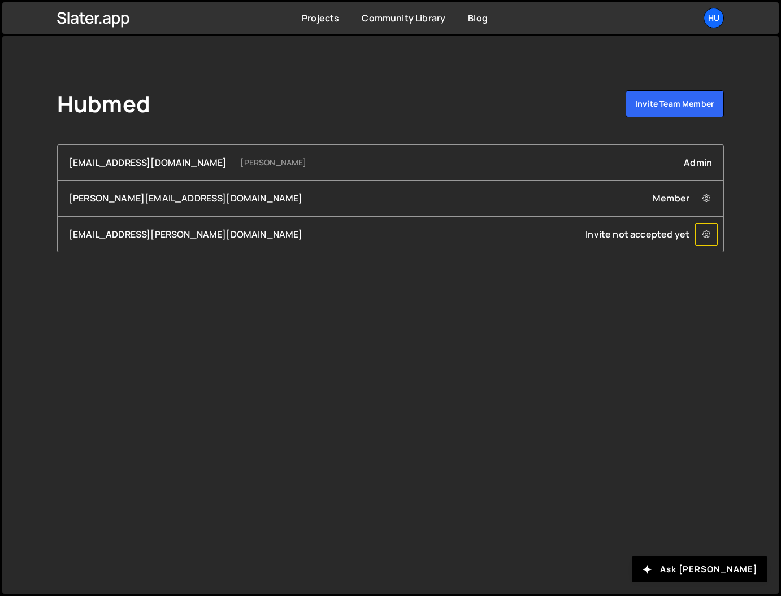
click at [708, 240] on icon at bounding box center [706, 234] width 8 height 11
click at [560, 115] on div "Hubmed Invite team member" at bounding box center [390, 106] width 667 height 32
click at [708, 21] on div "Hu" at bounding box center [713, 18] width 20 height 20
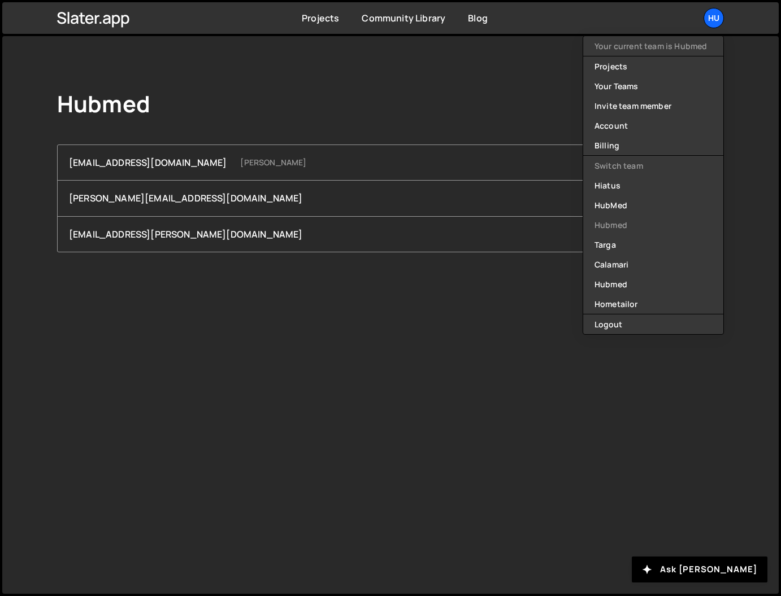
click at [359, 56] on div "Hubmed Invite team member [EMAIL_ADDRESS][DOMAIN_NAME] [PERSON_NAME] Admin [PER…" at bounding box center [390, 171] width 700 height 271
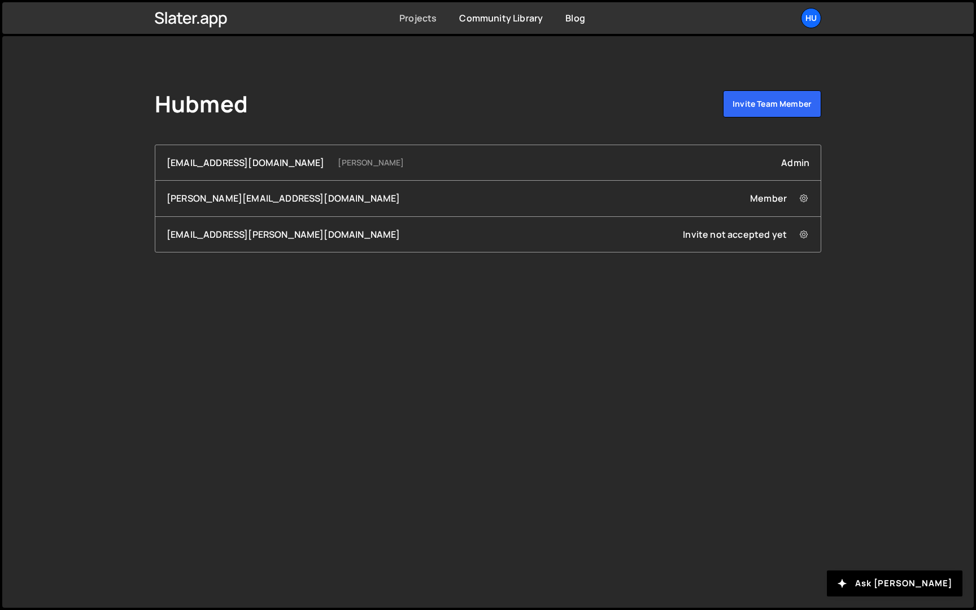
click at [420, 20] on link "Projects" at bounding box center [417, 18] width 37 height 12
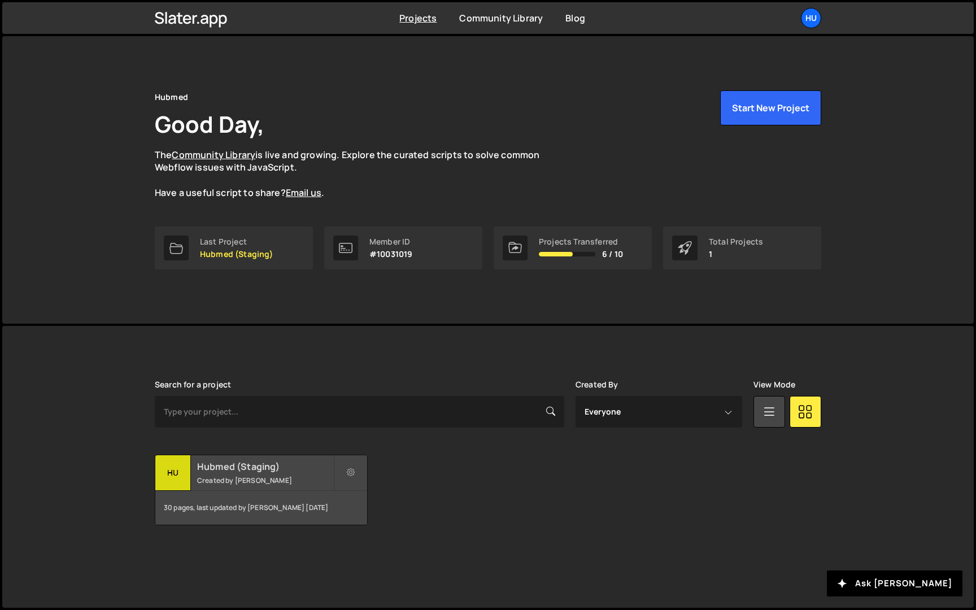
click at [302, 474] on div "Hubmed (Staging) Created by [PERSON_NAME]" at bounding box center [261, 472] width 212 height 35
